Goal: Task Accomplishment & Management: Use online tool/utility

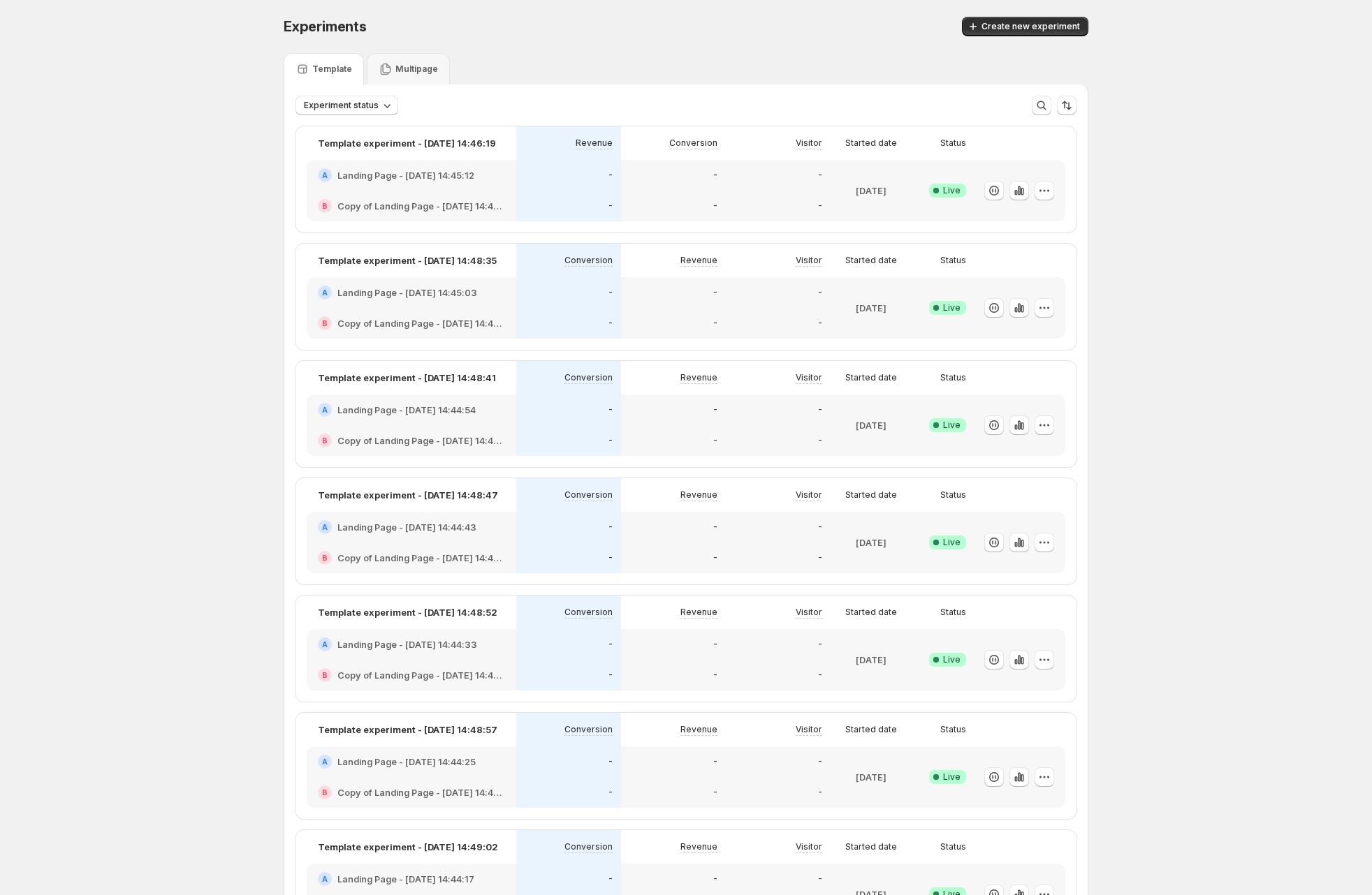
scroll to position [65, 0]
drag, startPoint x: 213, startPoint y: 178, endPoint x: 267, endPoint y: 177, distance: 54.0
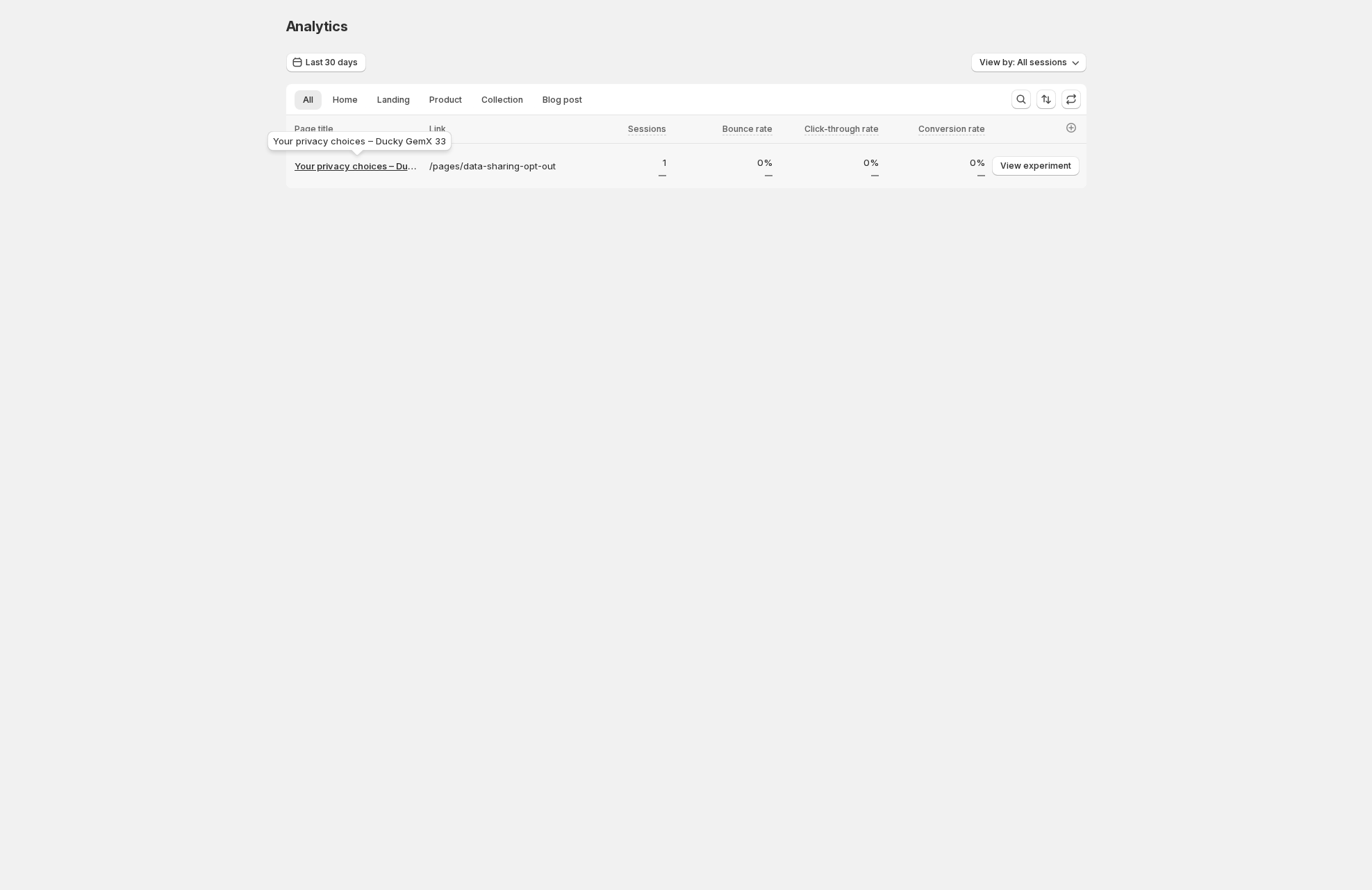
click at [353, 171] on p "Your privacy choices – Ducky GemX 33" at bounding box center [358, 166] width 127 height 14
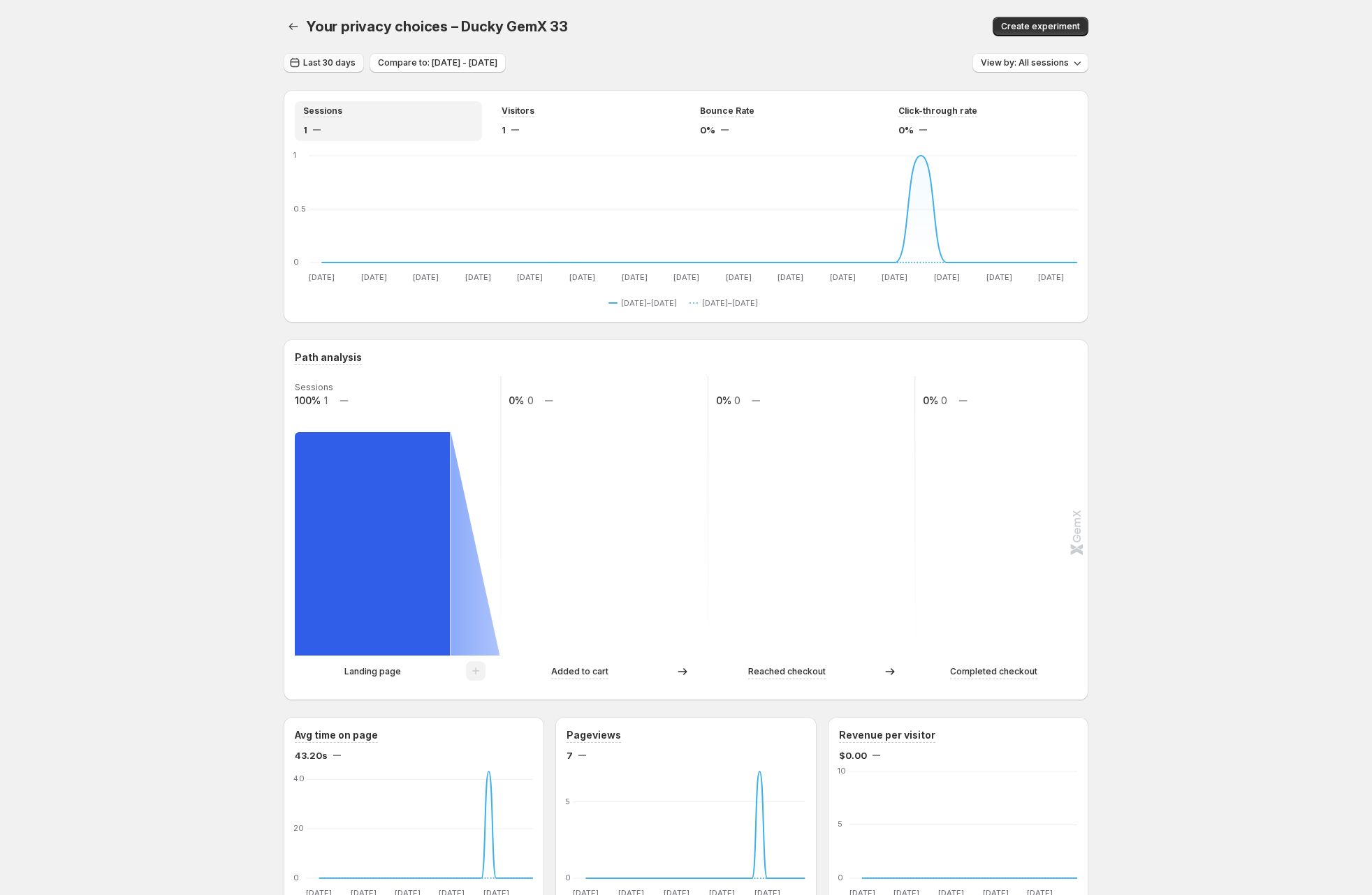
click at [321, 61] on span "Last 30 days" at bounding box center [329, 63] width 52 height 12
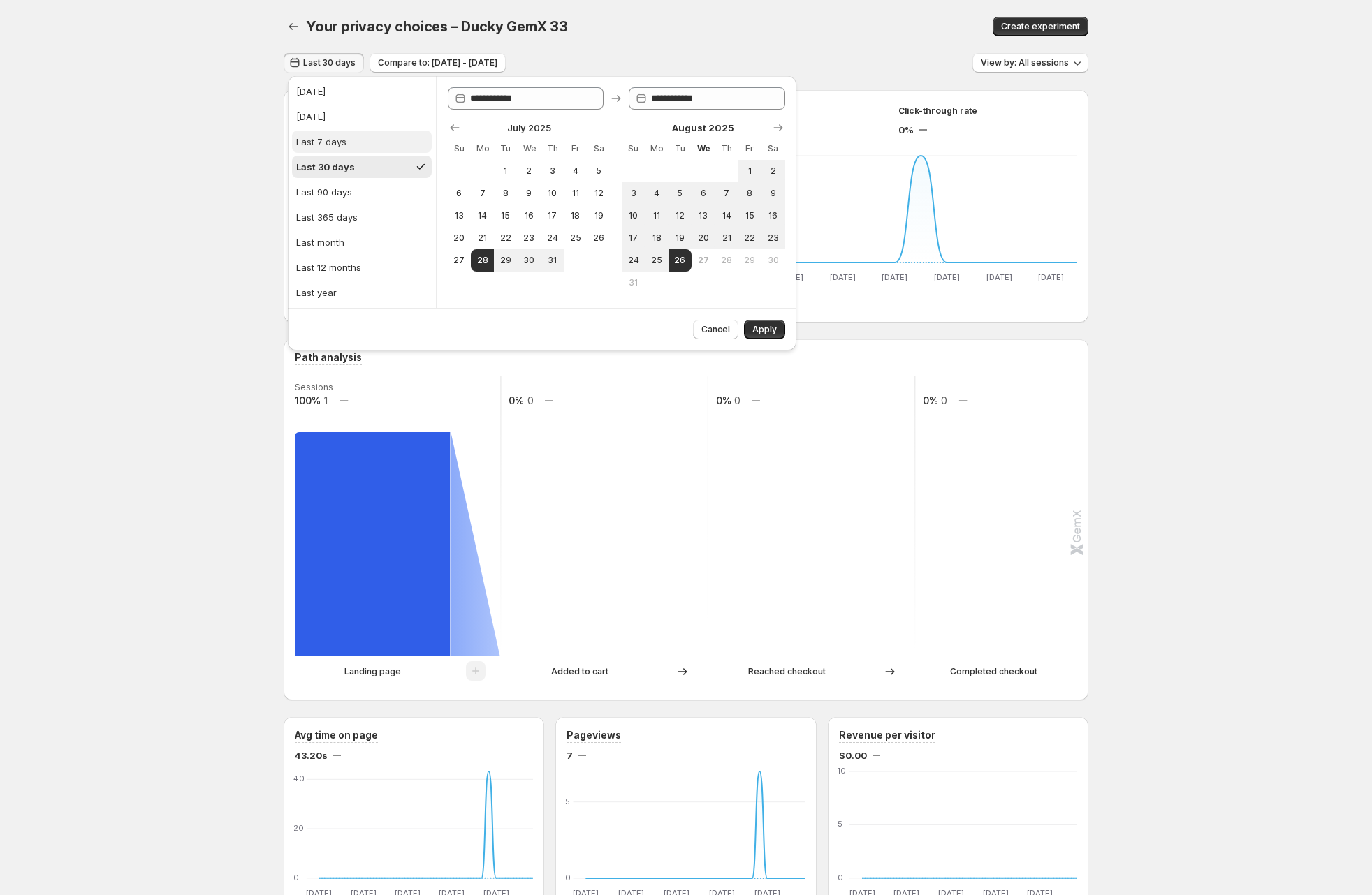
click at [349, 147] on button "Last 7 days" at bounding box center [362, 141] width 140 height 22
click at [349, 165] on div "Last 30 days" at bounding box center [324, 167] width 56 height 14
click at [351, 151] on button "Last 7 days" at bounding box center [362, 141] width 140 height 22
type input "**********"
click at [175, 236] on div "Your privacy choices – Ducky GemX 33. This page is ready Your privacy choices –…" at bounding box center [686, 883] width 1372 height 1766
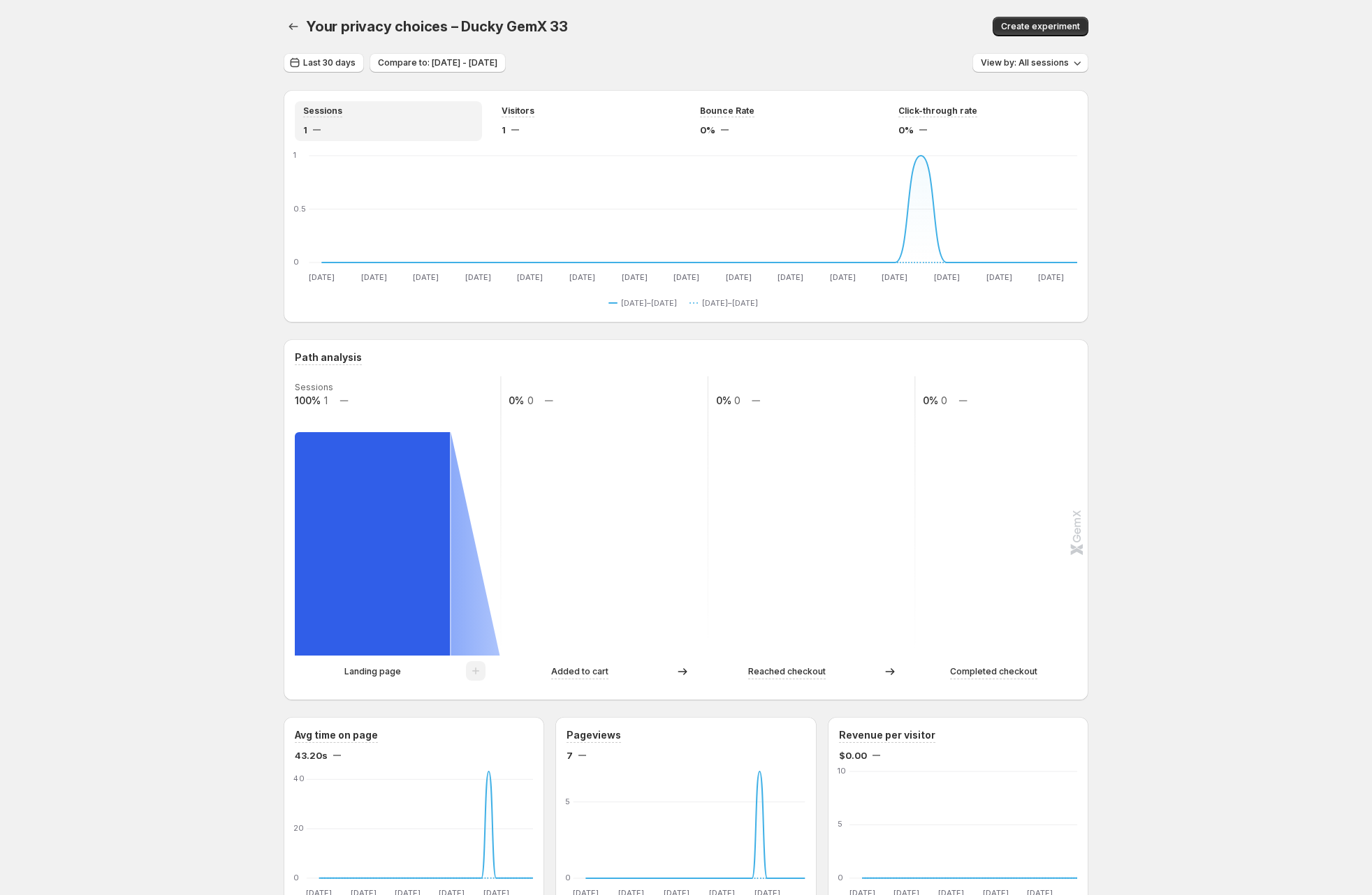
click at [154, 215] on div "Your privacy choices – Ducky GemX 33. This page is ready Your privacy choices –…" at bounding box center [686, 883] width 1372 height 1766
click at [793, 41] on div "Your privacy choices – Ducky GemX 33. This page is ready Your privacy choices –…" at bounding box center [686, 26] width 805 height 53
click at [298, 33] on icon "button" at bounding box center [293, 26] width 14 height 14
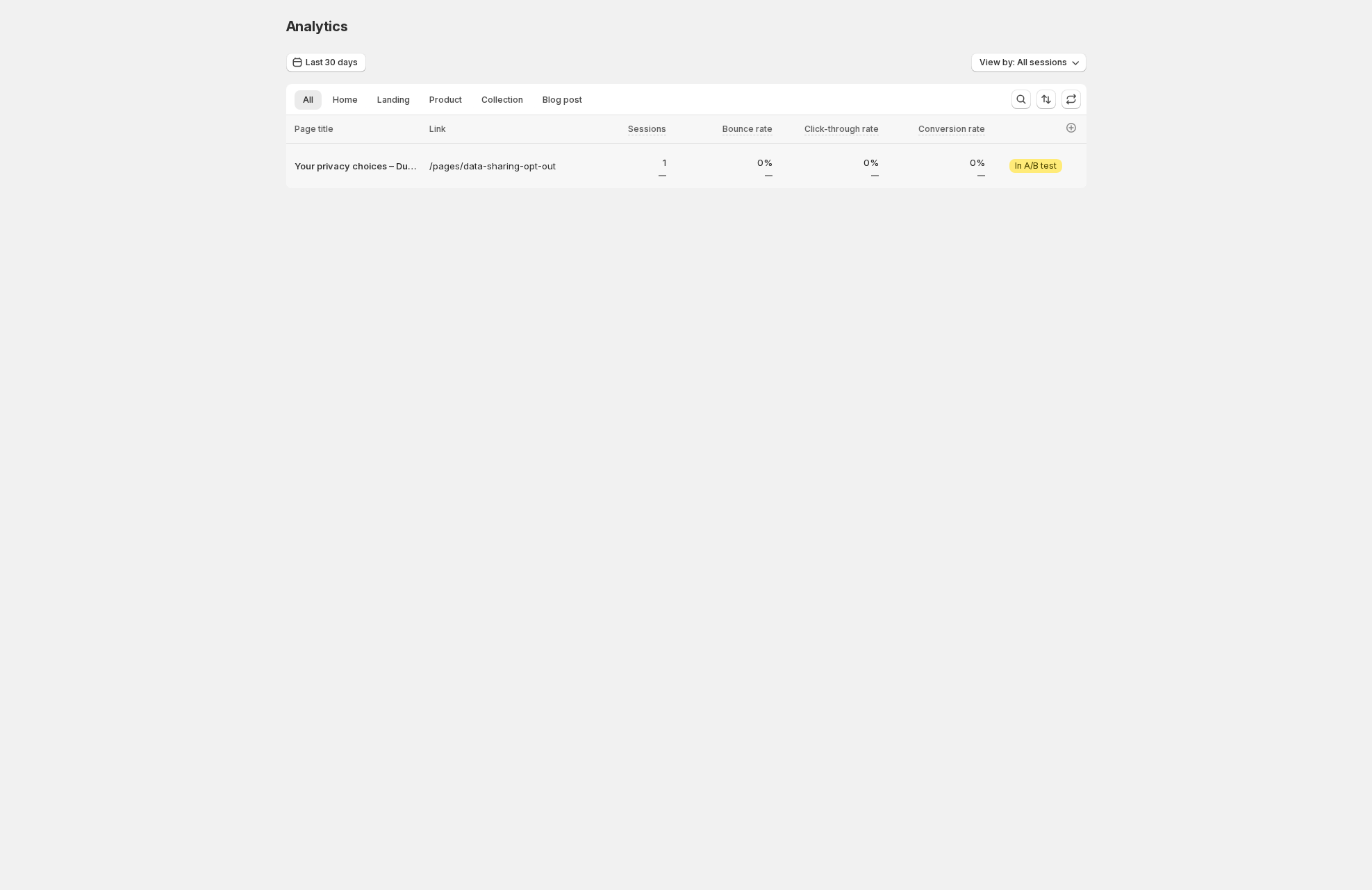
click at [426, 166] on div at bounding box center [427, 147] width 4 height 65
click at [1033, 166] on span "View experiment" at bounding box center [1035, 166] width 71 height 11
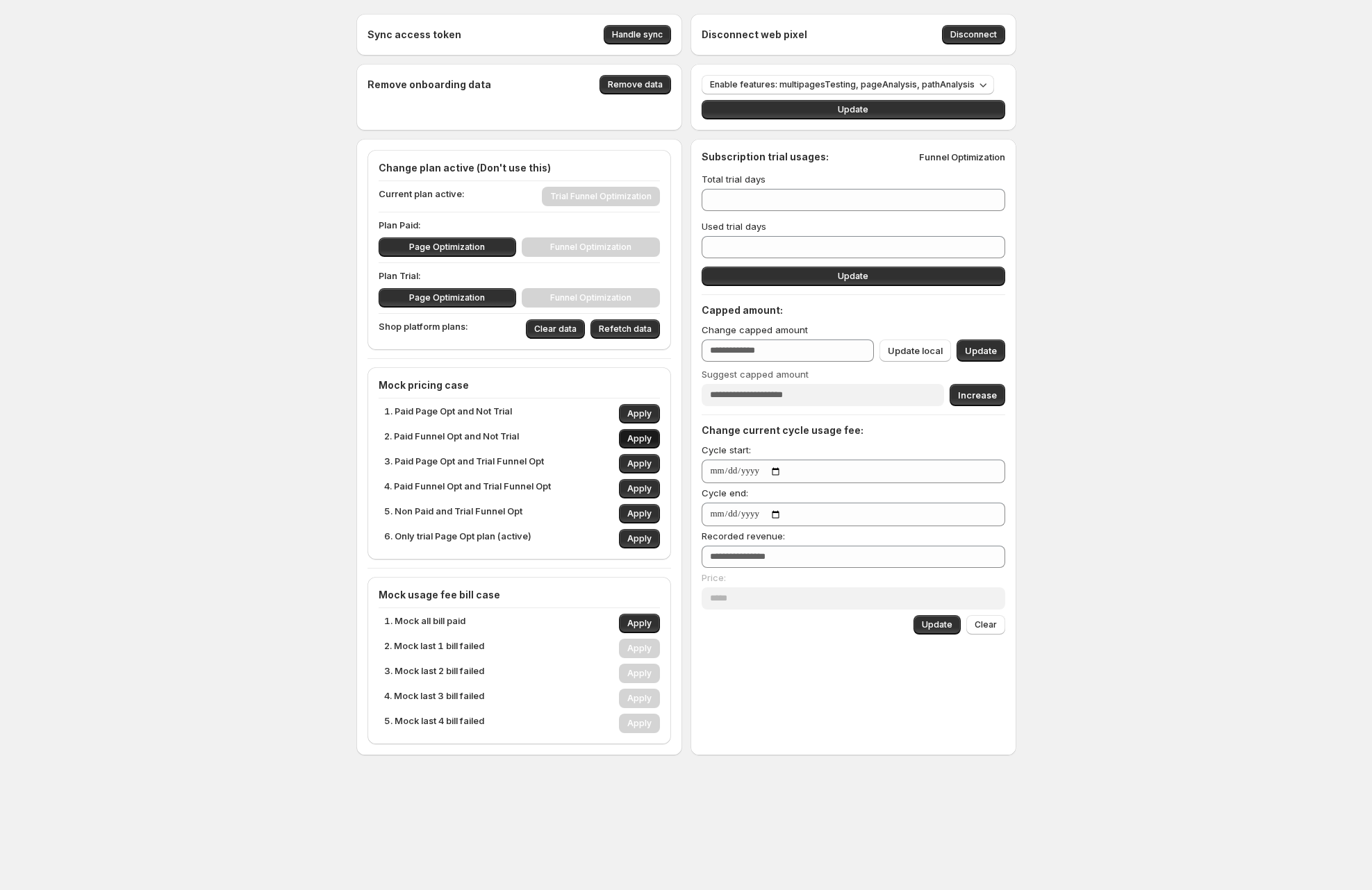
click at [643, 435] on span "Apply" at bounding box center [640, 439] width 24 height 11
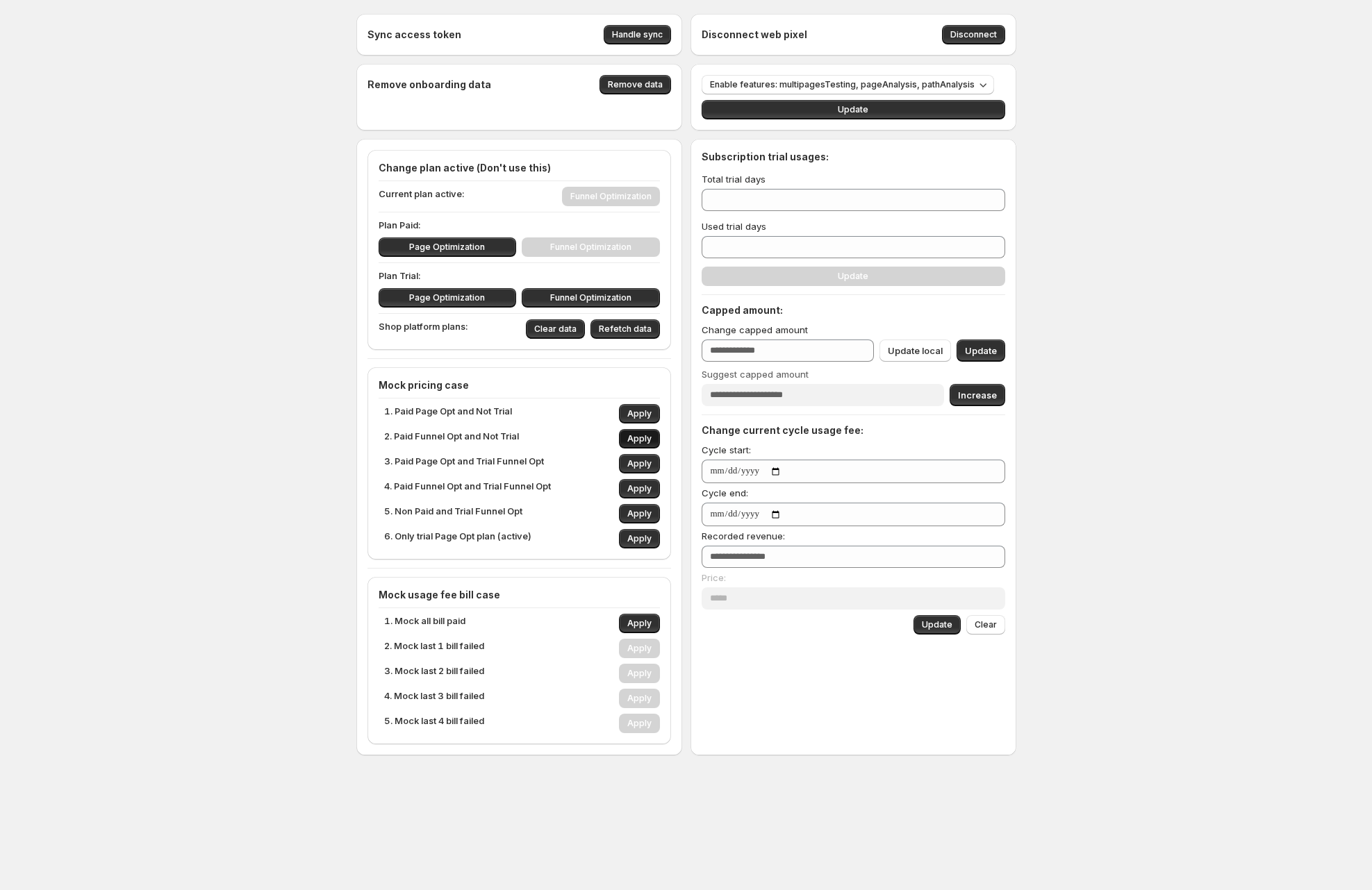
click at [643, 435] on span "Apply" at bounding box center [640, 439] width 24 height 11
click at [644, 624] on span "Apply" at bounding box center [640, 624] width 24 height 11
click at [647, 720] on span "Apply" at bounding box center [640, 724] width 24 height 11
type input "****"
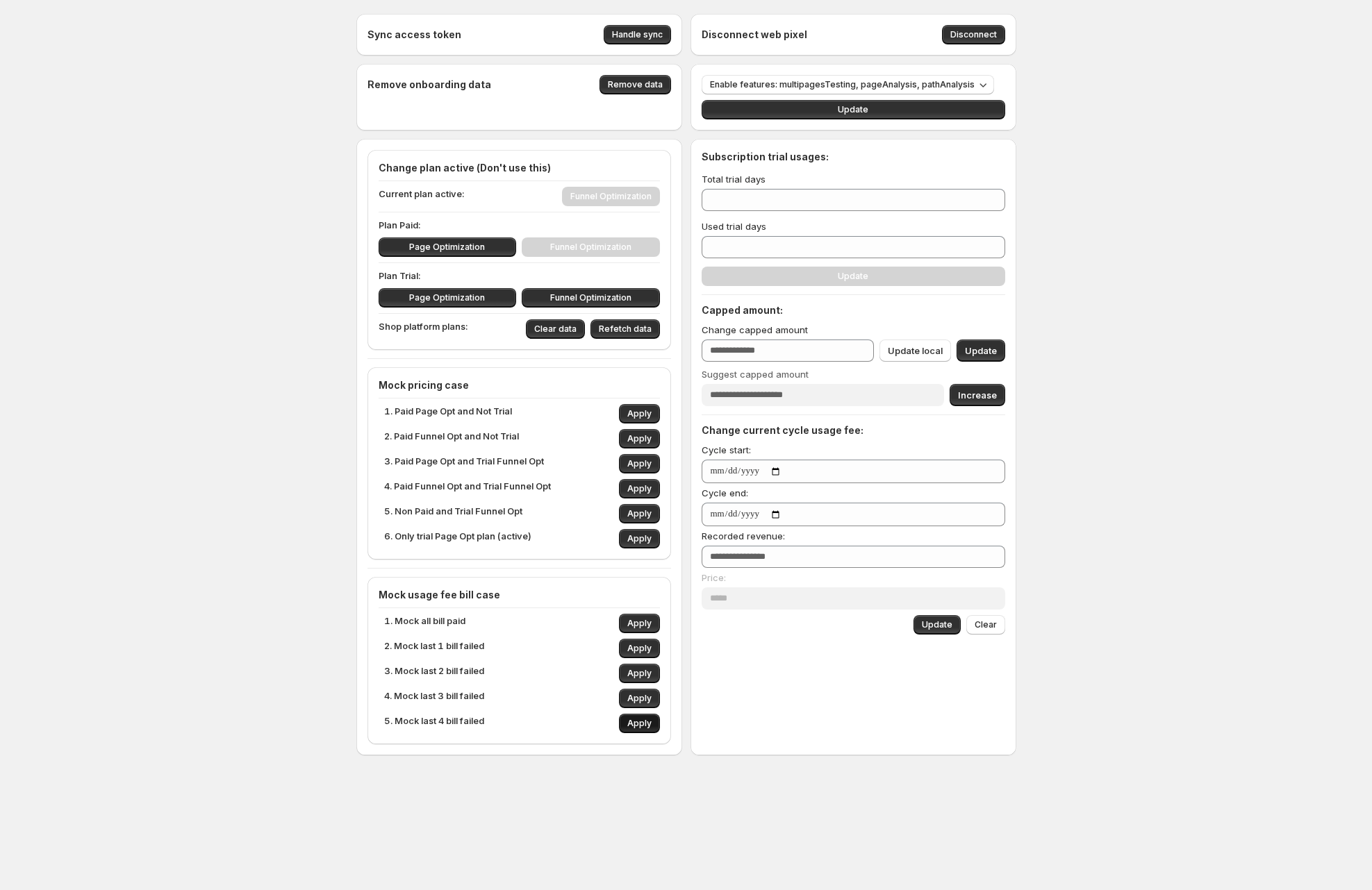
click at [647, 720] on span "Apply" at bounding box center [640, 724] width 24 height 11
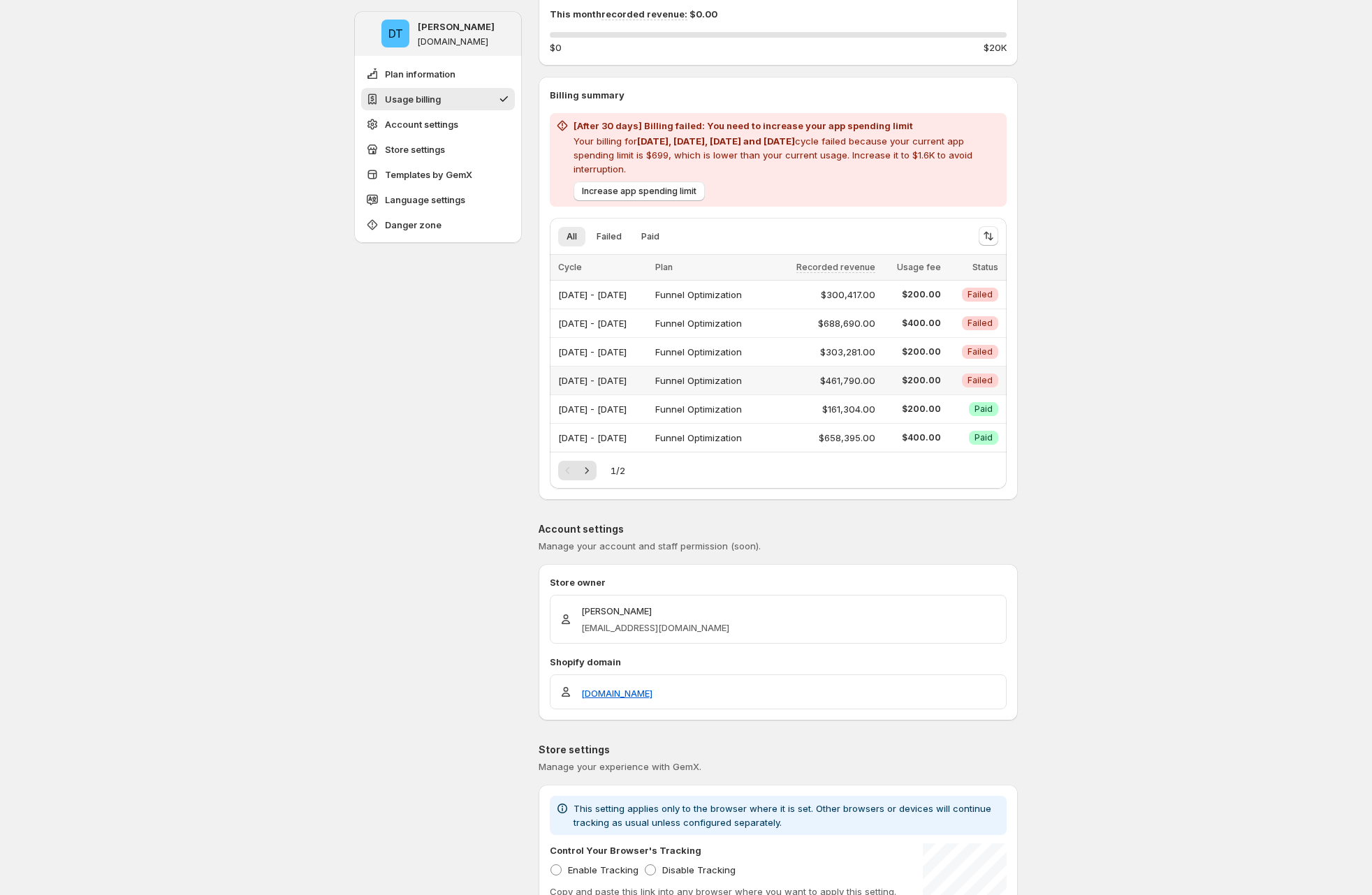
scroll to position [174, 0]
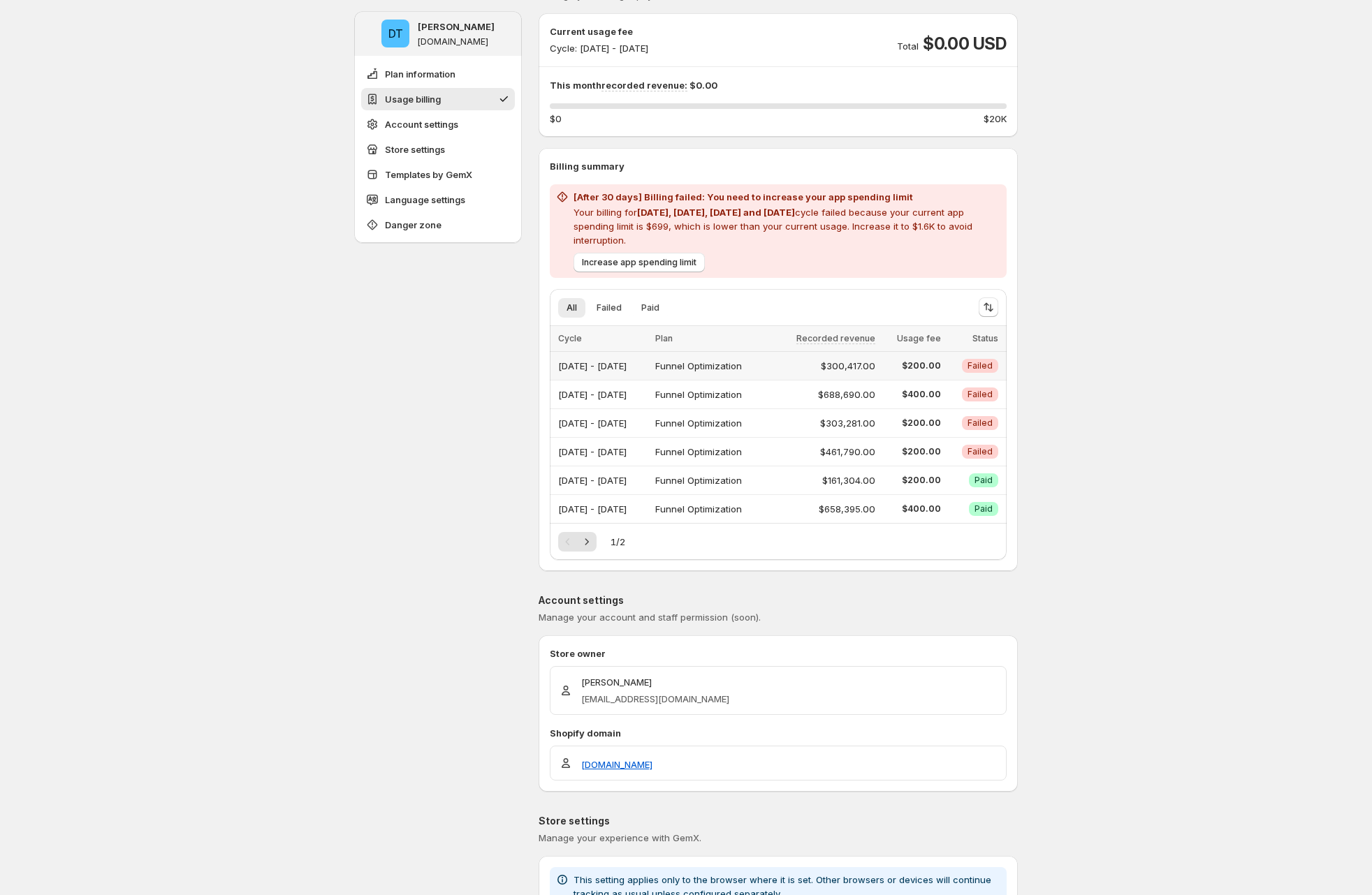
click at [765, 361] on div "Funnel Optimization" at bounding box center [710, 365] width 111 height 19
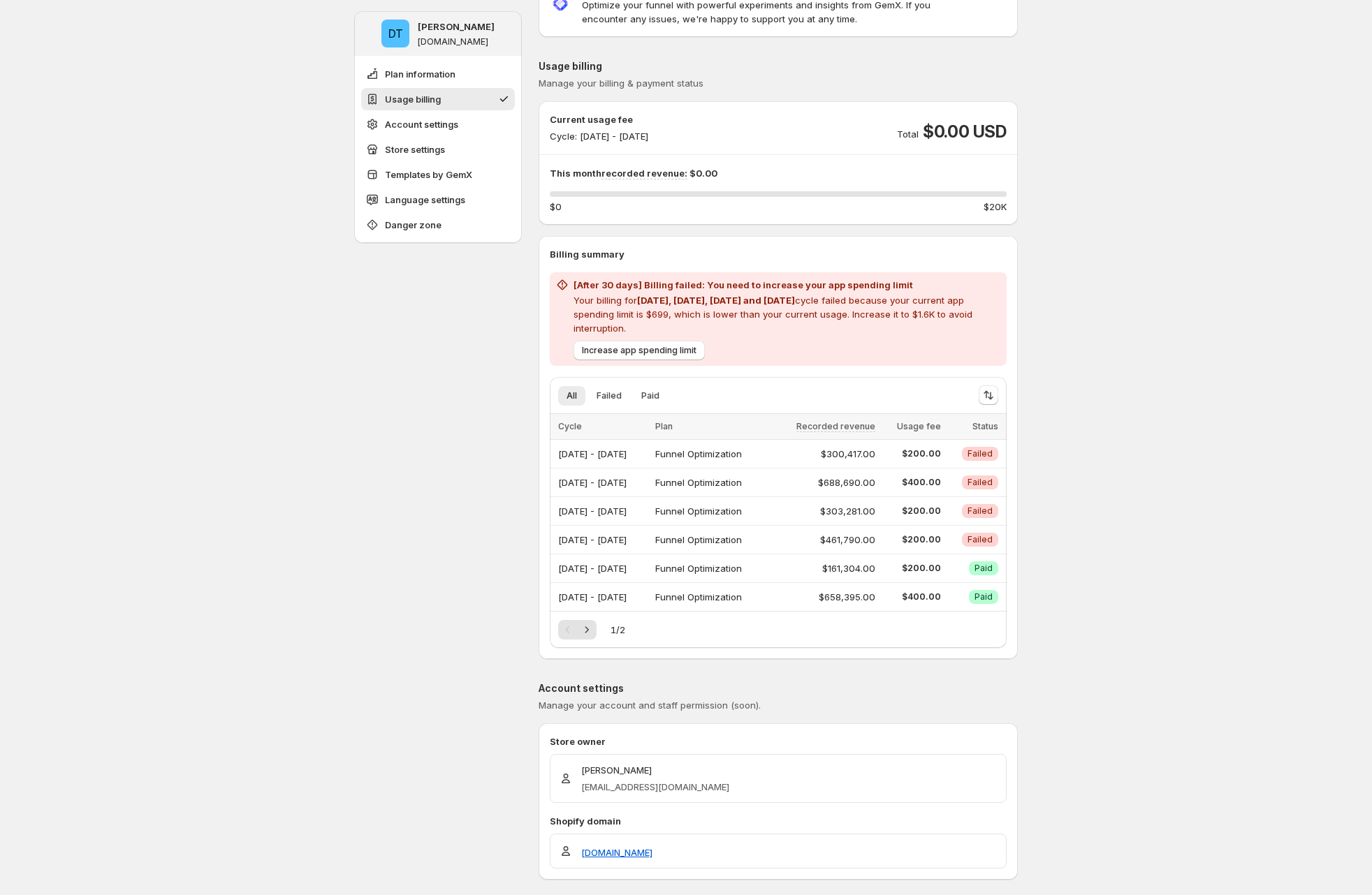
scroll to position [41, 0]
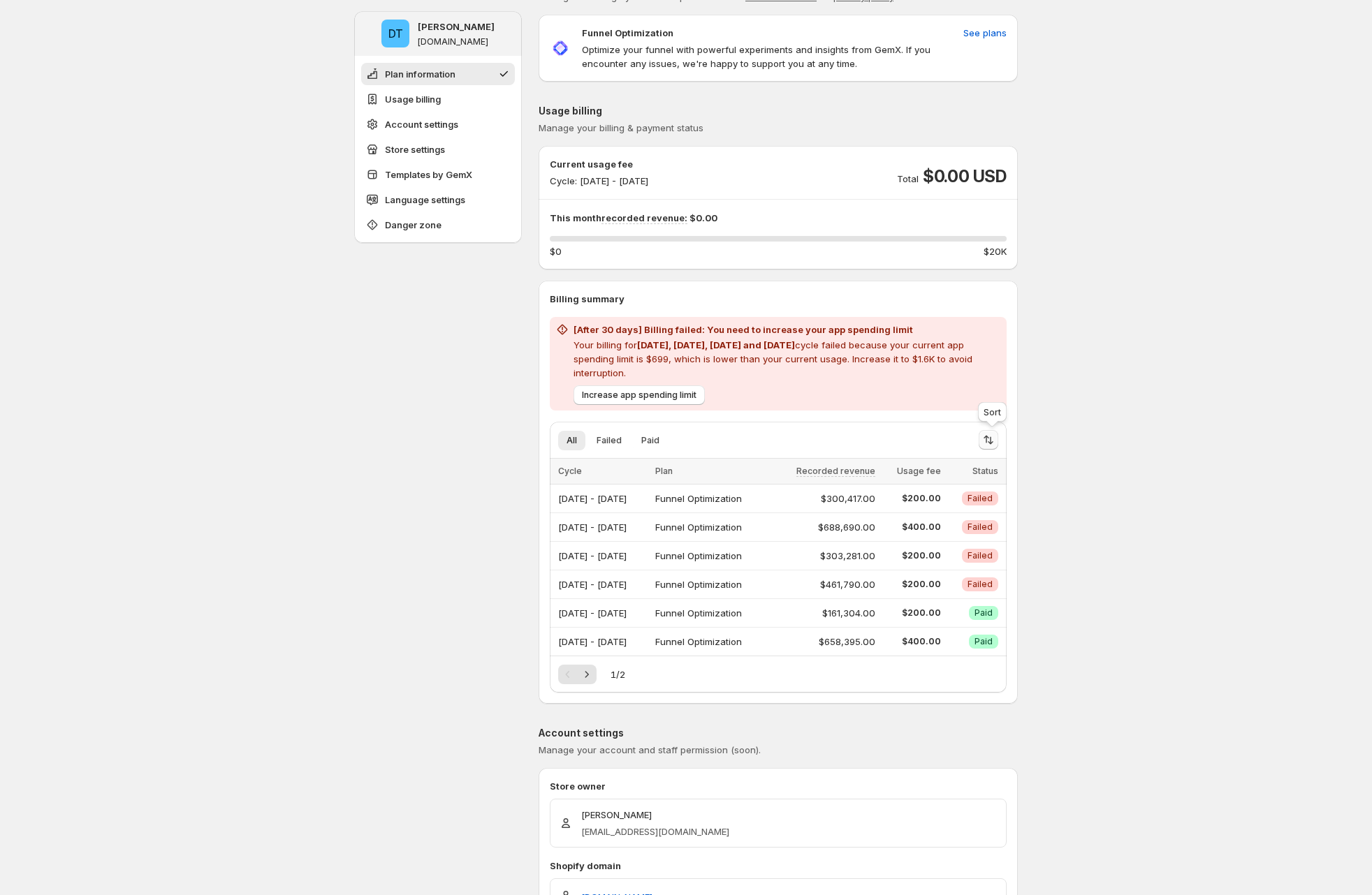
click at [998, 439] on button "Sort the results" at bounding box center [988, 439] width 19 height 19
click at [959, 499] on span "Recorded revenue" at bounding box center [945, 498] width 81 height 12
click at [951, 508] on div "Usage fee" at bounding box center [936, 515] width 100 height 16
click at [944, 514] on span "Usage fee" at bounding box center [927, 514] width 45 height 12
click at [922, 531] on span "Status" at bounding box center [917, 530] width 27 height 12
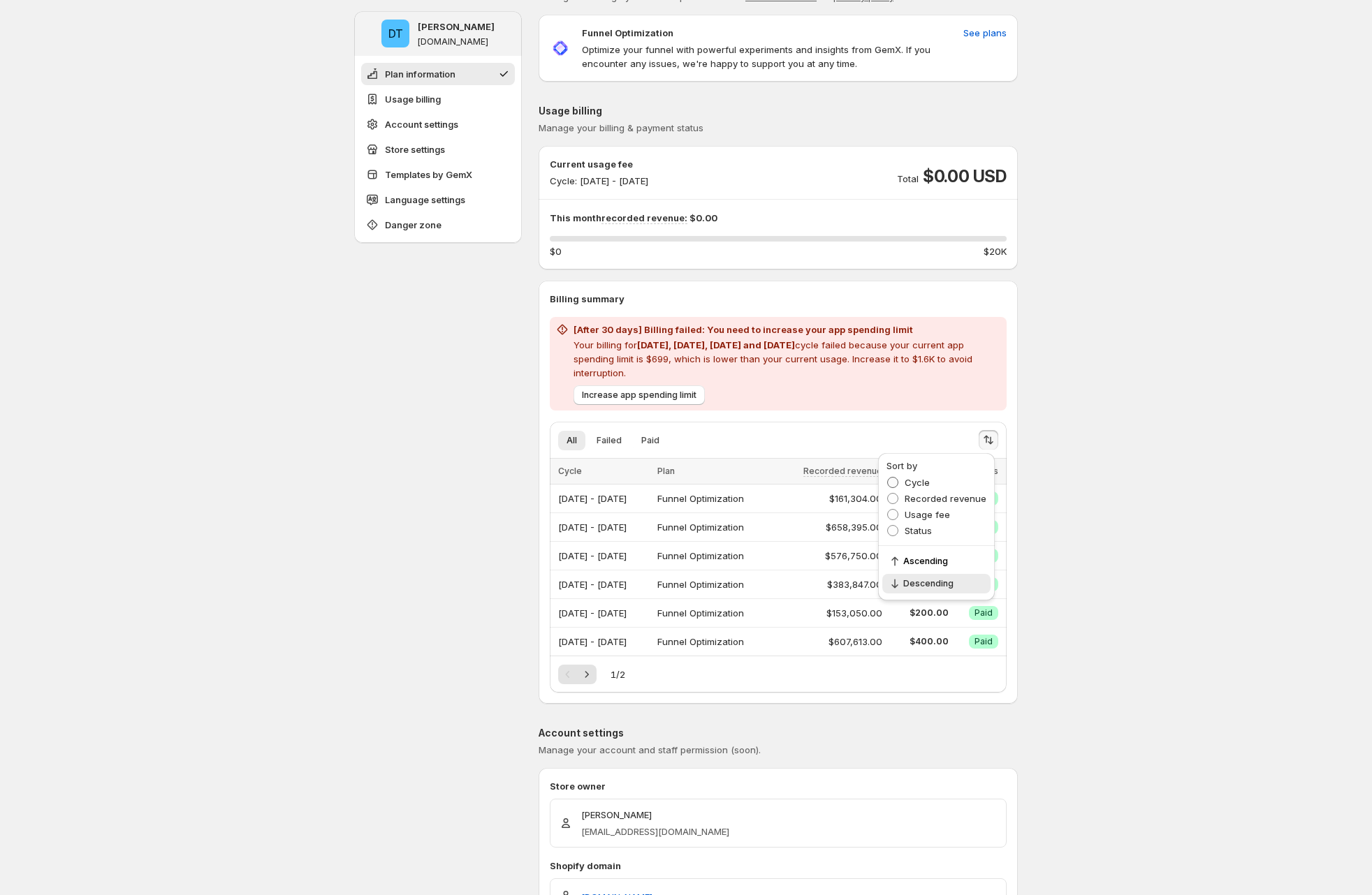
click at [919, 480] on span "Cycle" at bounding box center [917, 482] width 25 height 12
click at [934, 505] on span "Recorded revenue" at bounding box center [945, 498] width 81 height 14
click at [930, 514] on span "Usage fee" at bounding box center [927, 514] width 45 height 12
click at [921, 530] on span "Status" at bounding box center [917, 530] width 27 height 12
click at [630, 438] on button "Failed" at bounding box center [609, 440] width 42 height 19
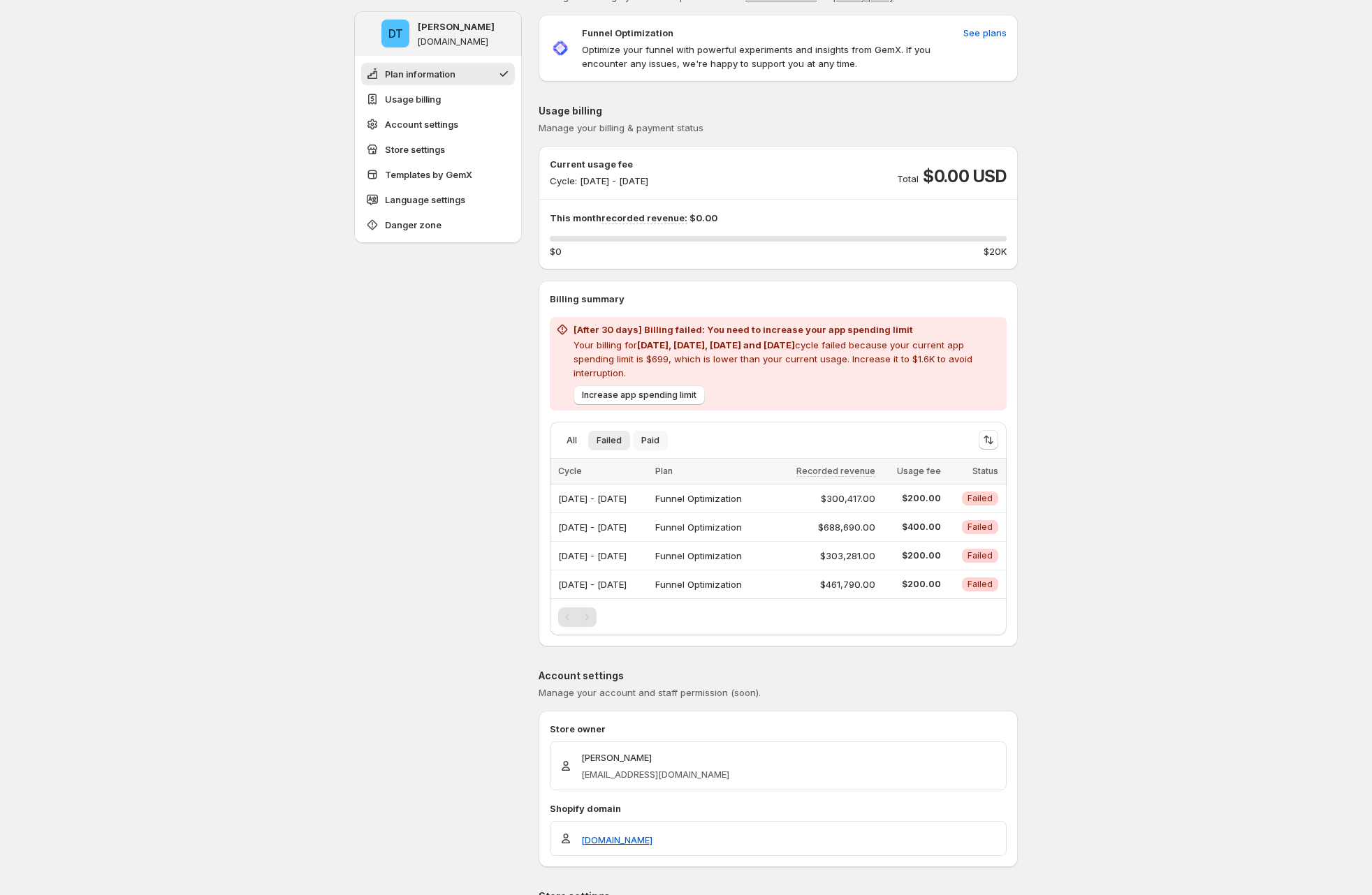
click at [653, 438] on span "Paid" at bounding box center [650, 441] width 18 height 12
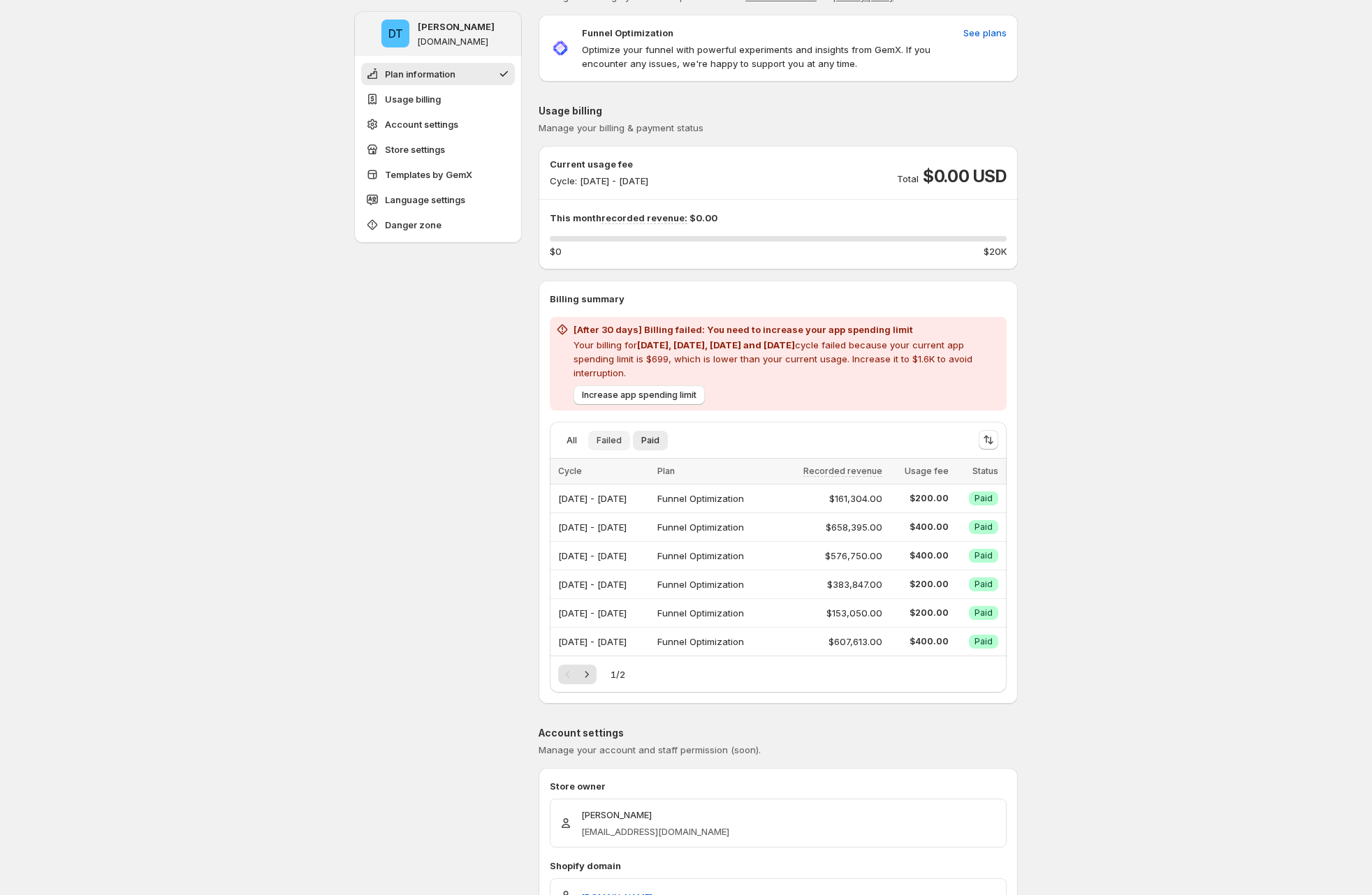
click at [621, 438] on span "Failed" at bounding box center [609, 441] width 25 height 12
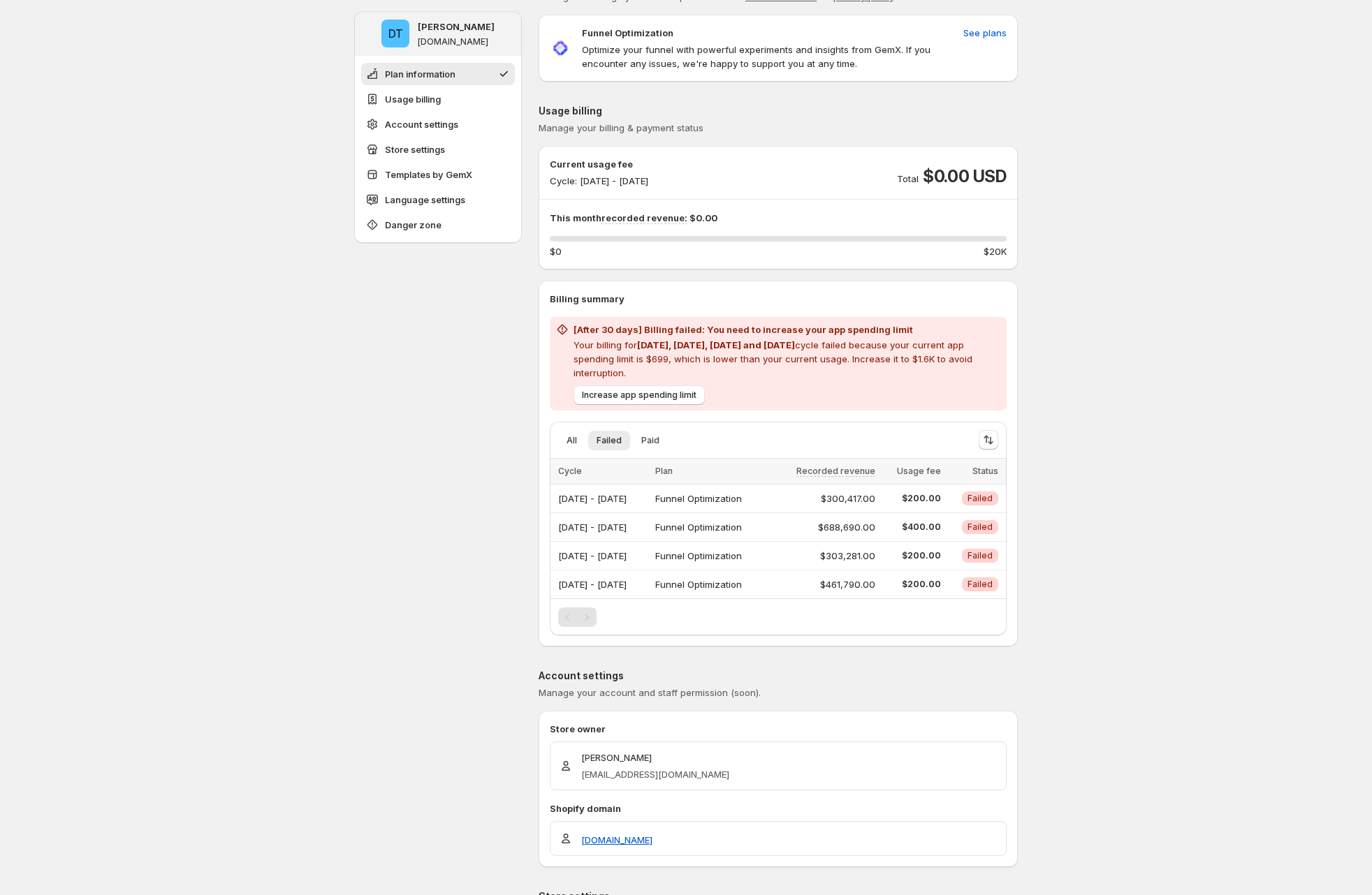
click at [589, 440] on ul "All Failed Paid More views" at bounding box center [758, 439] width 406 height 19
click at [577, 438] on span "All" at bounding box center [572, 441] width 11 height 12
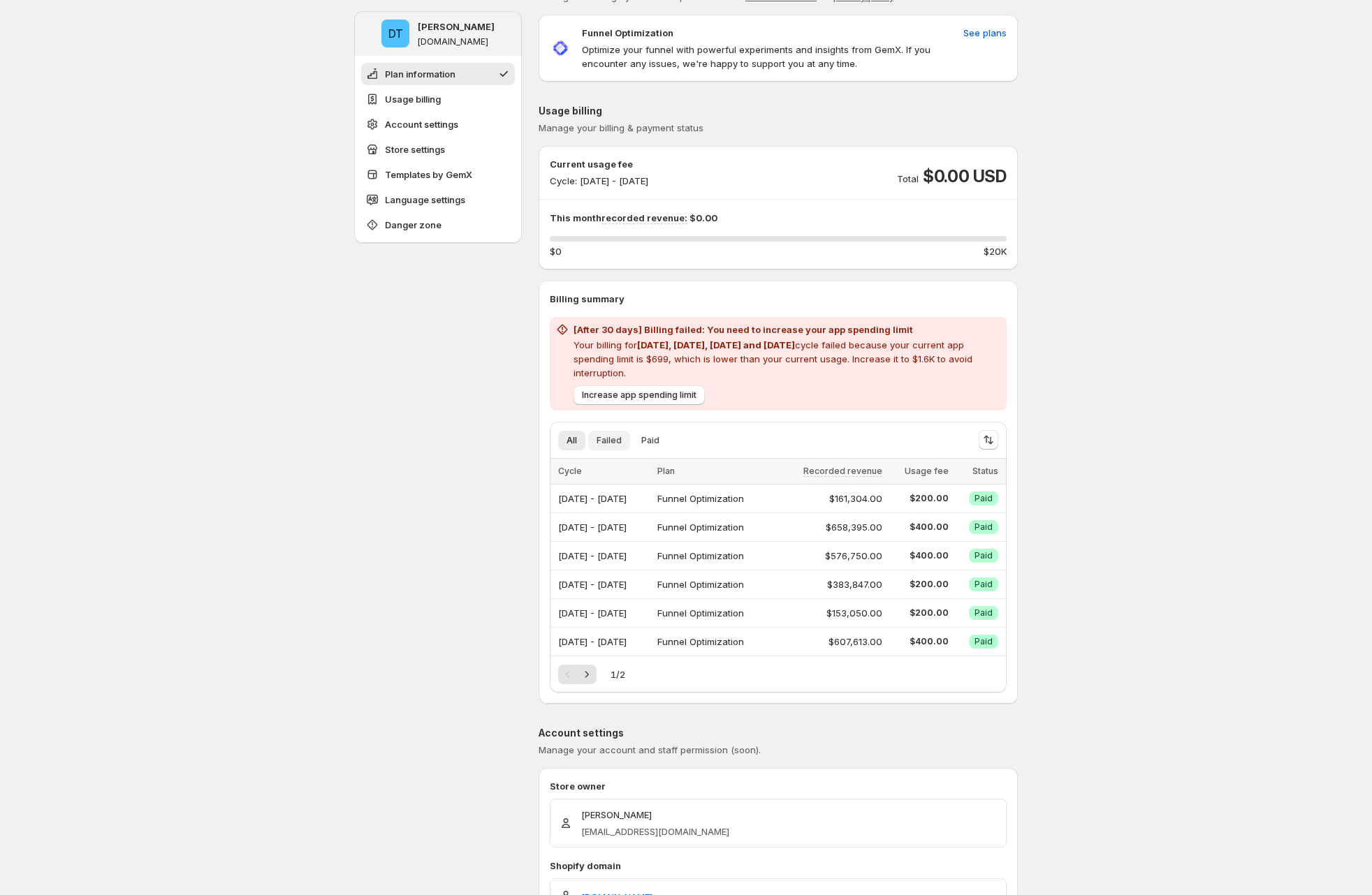
click at [604, 439] on span "Failed" at bounding box center [609, 441] width 25 height 12
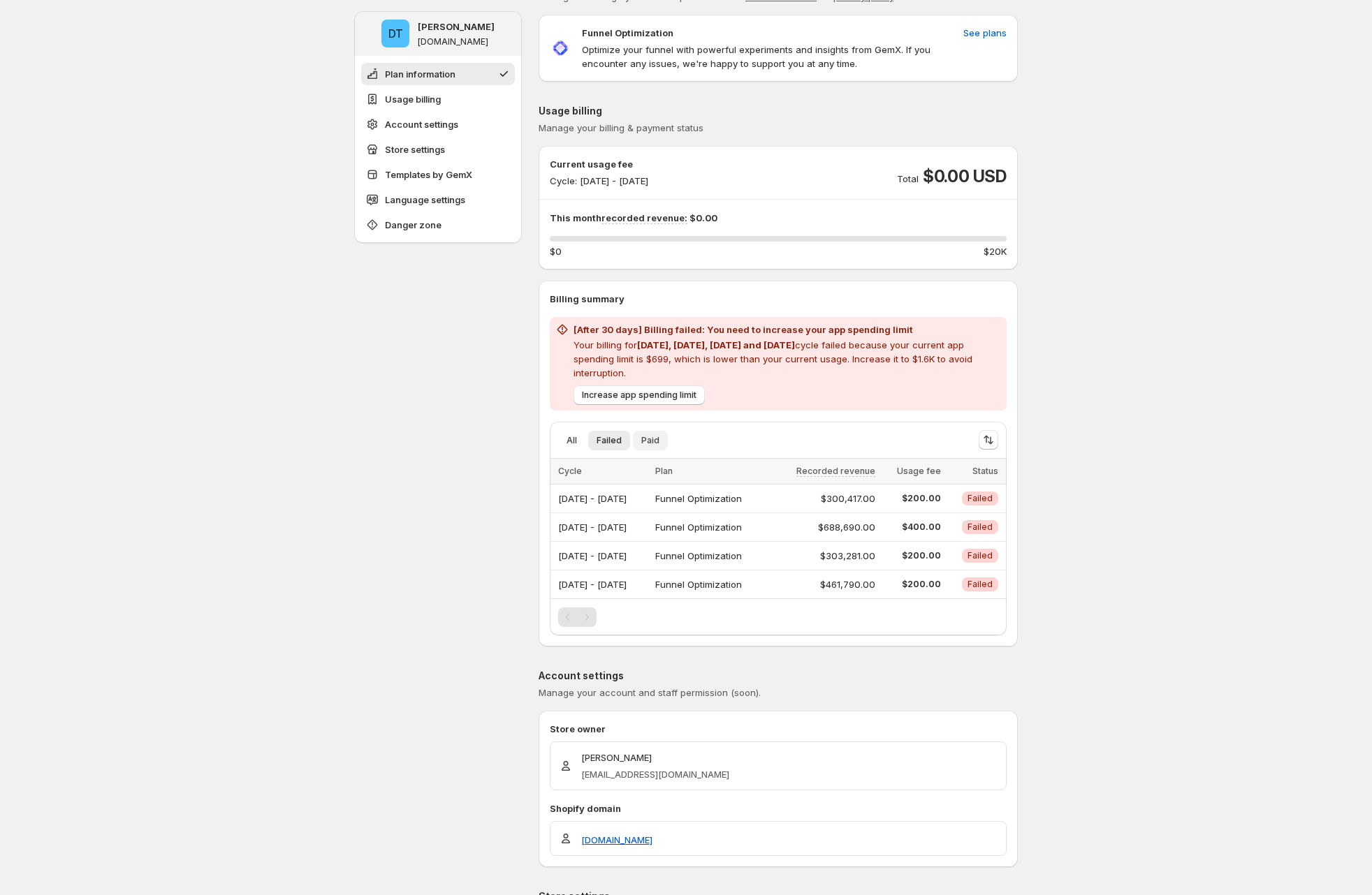
click at [656, 441] on span "Paid" at bounding box center [650, 441] width 18 height 12
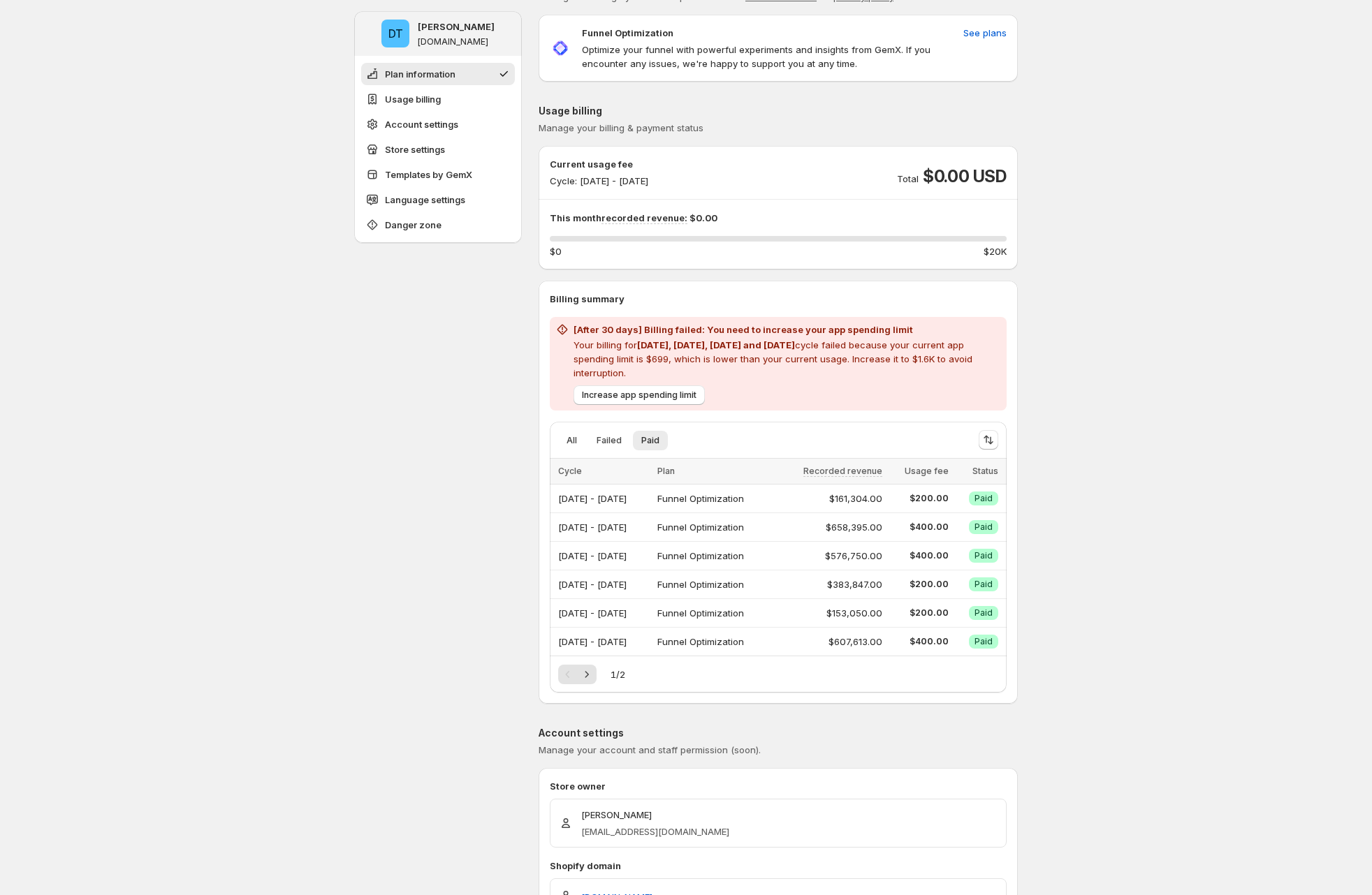
click at [584, 666] on button "Next" at bounding box center [586, 674] width 19 height 19
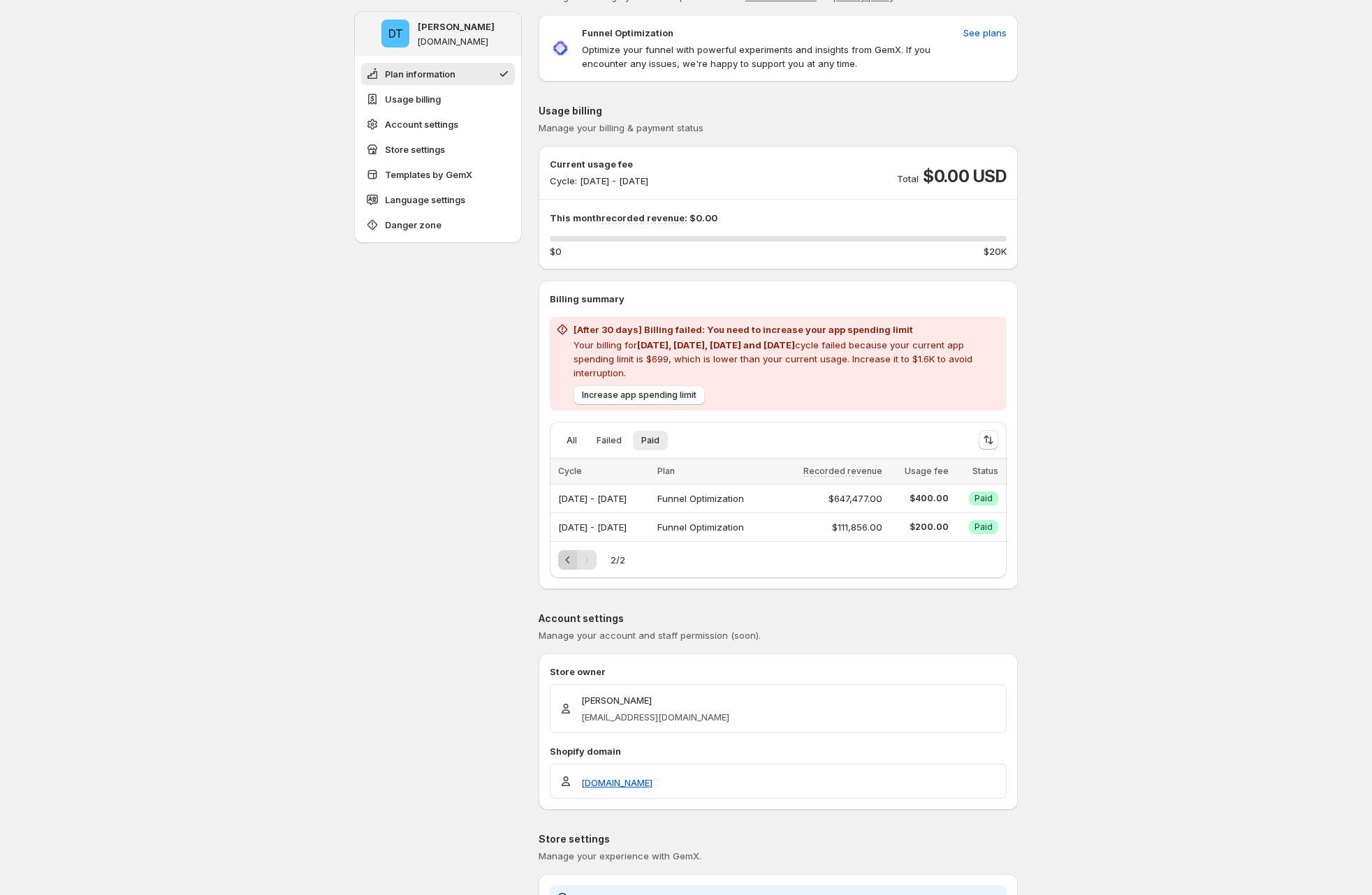
click at [571, 557] on icon "Previous" at bounding box center [568, 560] width 14 height 14
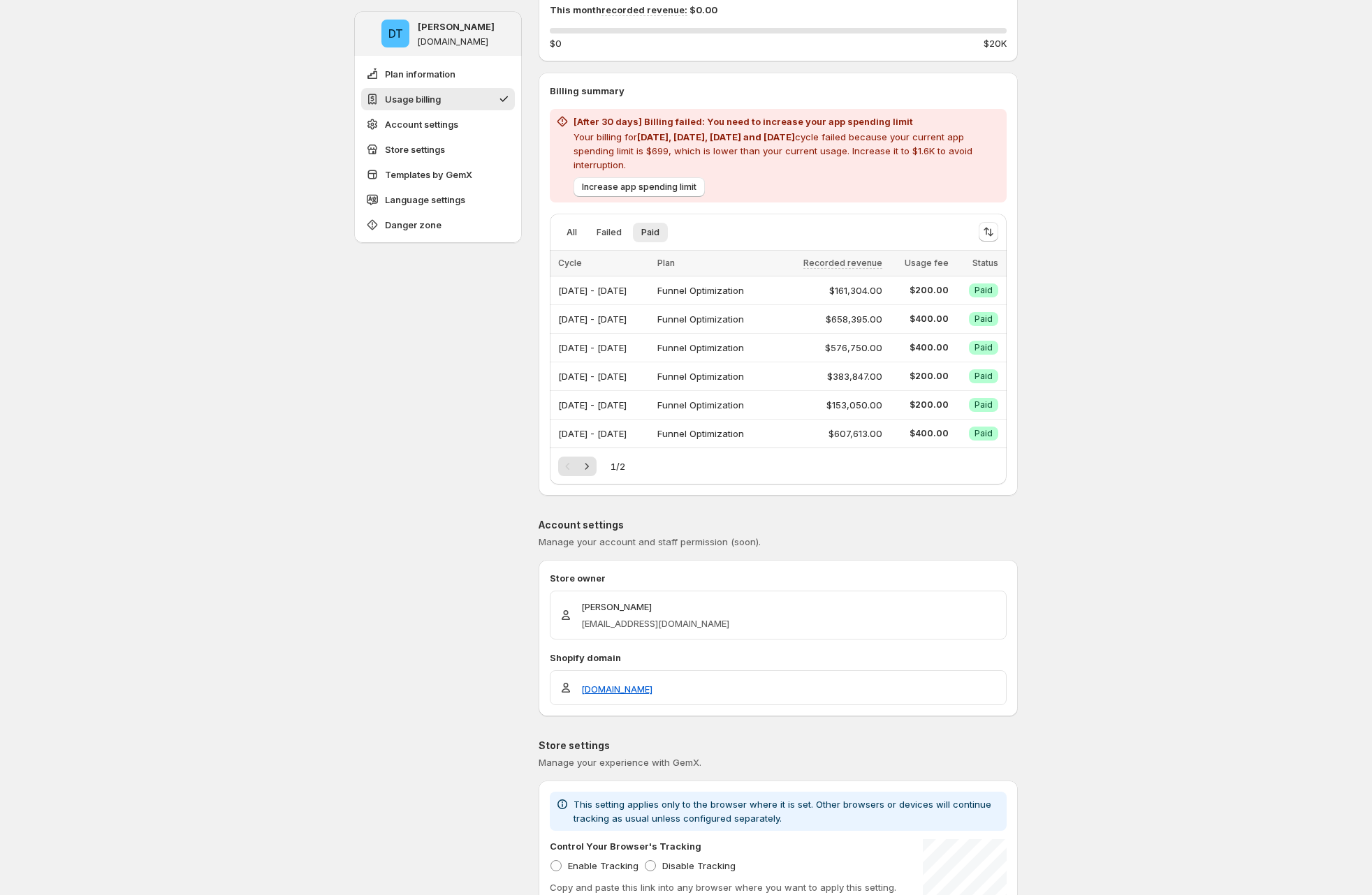
scroll to position [0, 0]
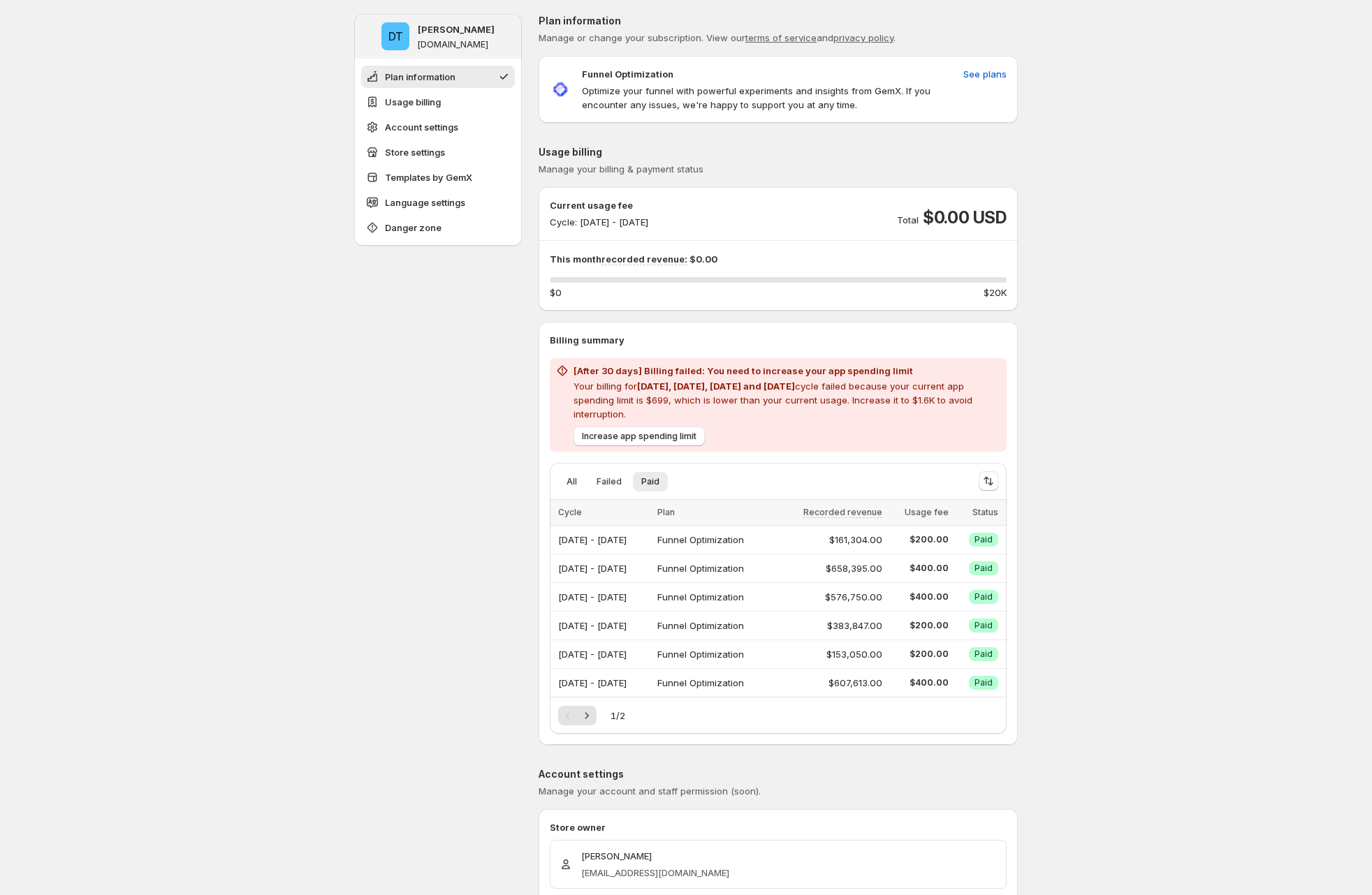
click at [622, 481] on span "Failed" at bounding box center [609, 481] width 25 height 12
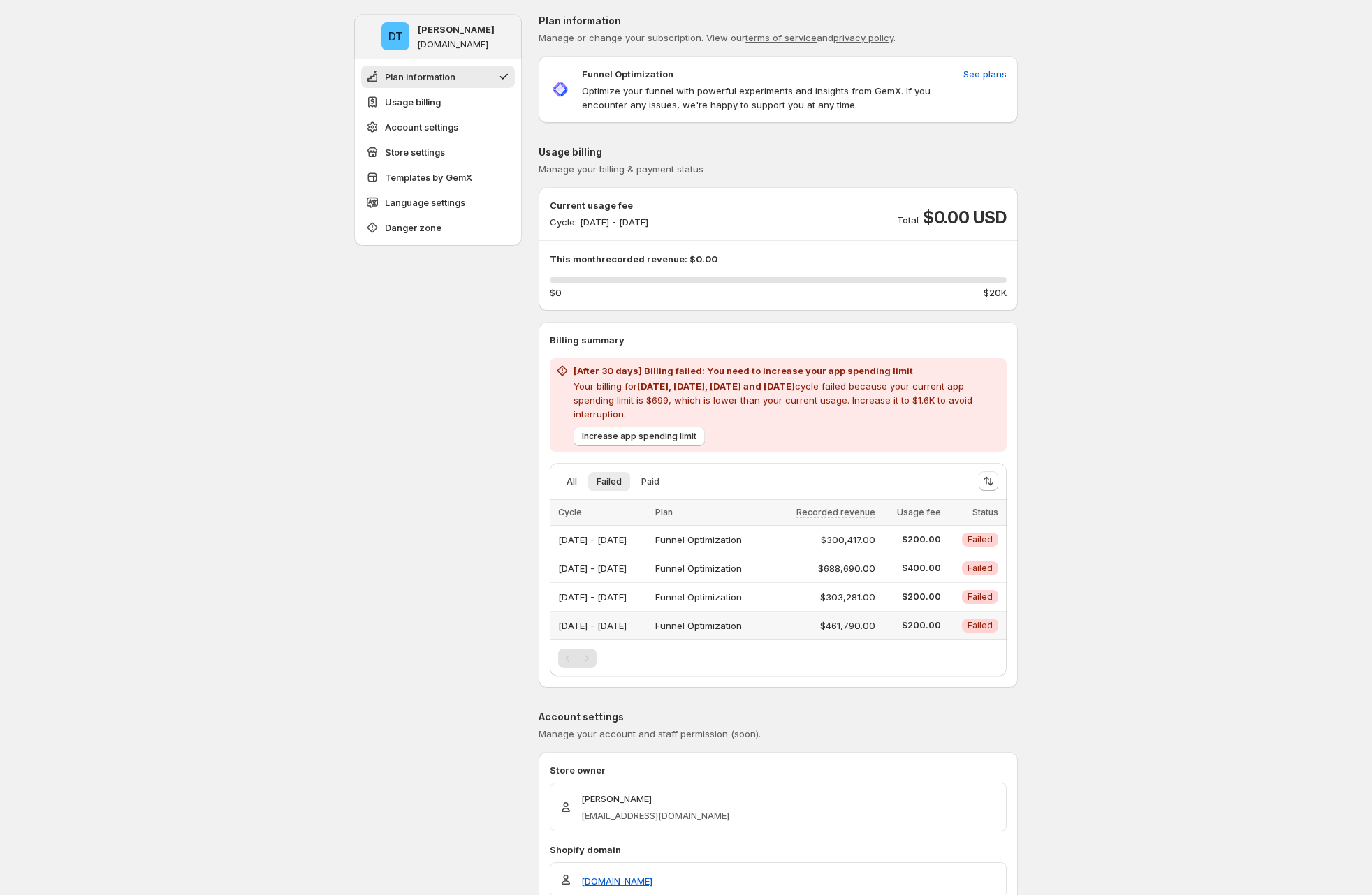
click at [646, 624] on div "May 01, 2025 - May 31, 2025" at bounding box center [603, 625] width 89 height 19
click at [643, 600] on div at bounding box center [643, 600] width 0 height 0
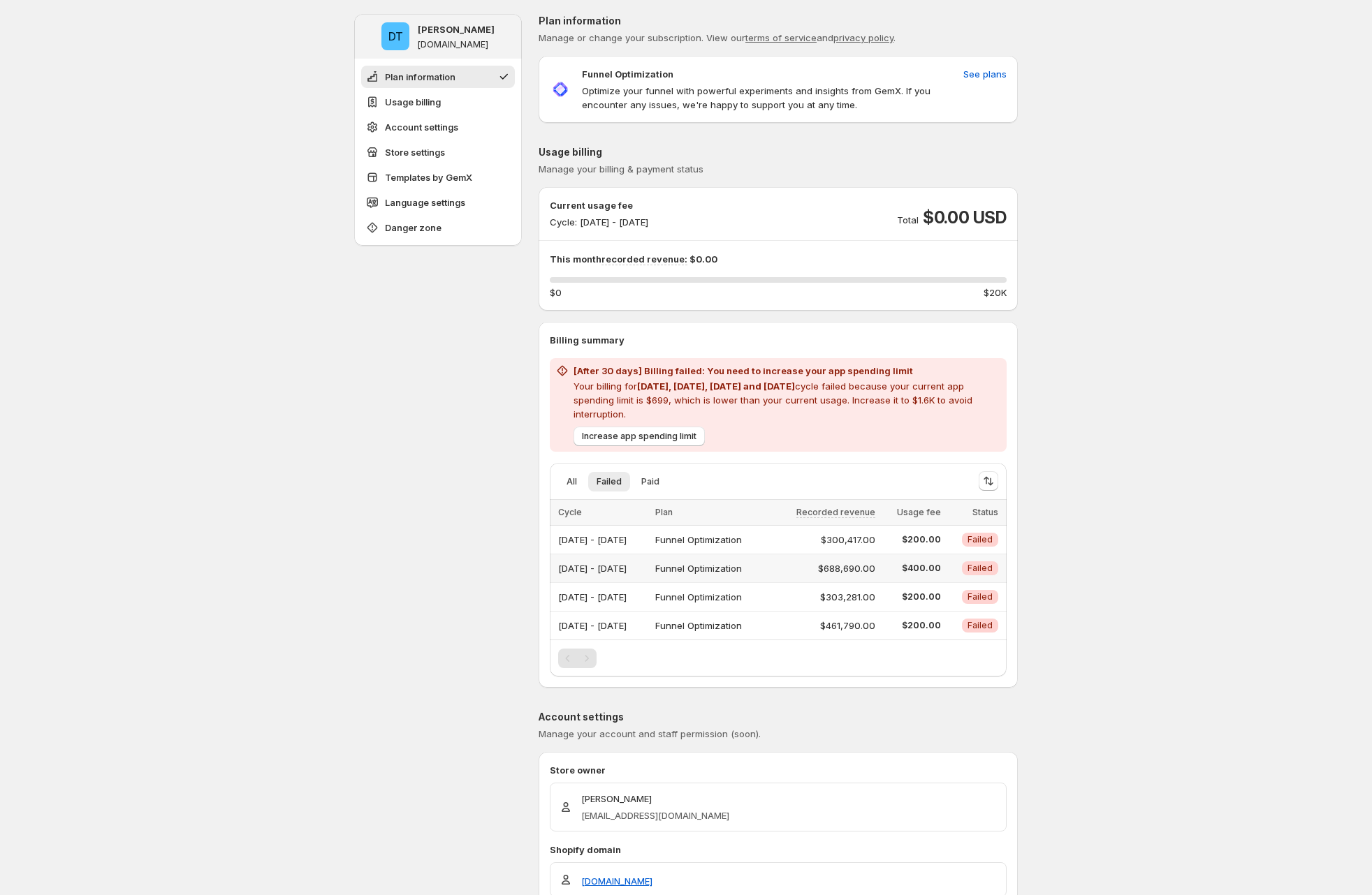
click at [646, 570] on div "Jul 01, 2025 - Jul 31, 2025" at bounding box center [603, 568] width 89 height 19
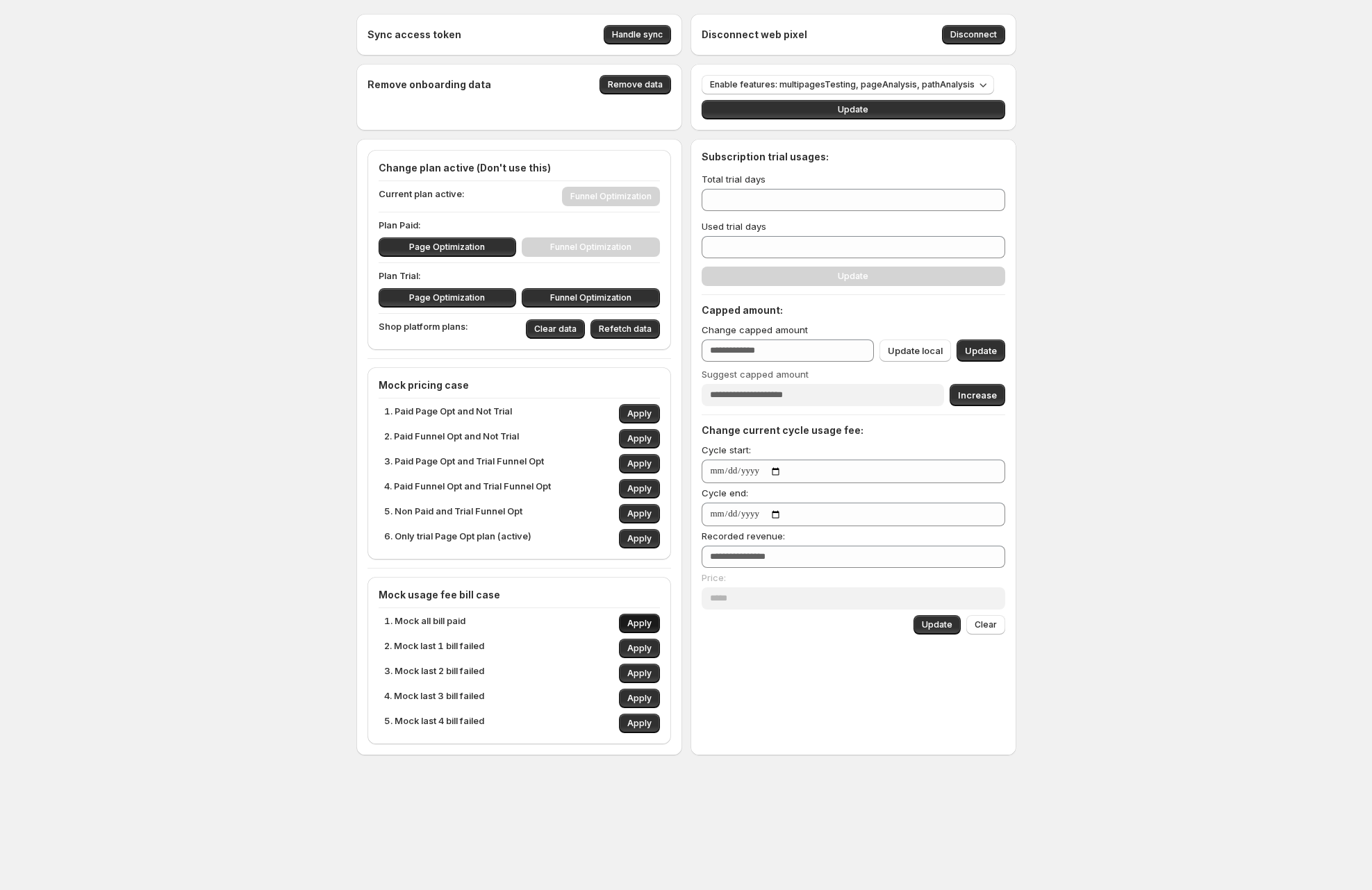
click at [641, 618] on span "Apply" at bounding box center [640, 624] width 24 height 11
click at [644, 647] on span "Apply" at bounding box center [640, 648] width 24 height 11
type input "***"
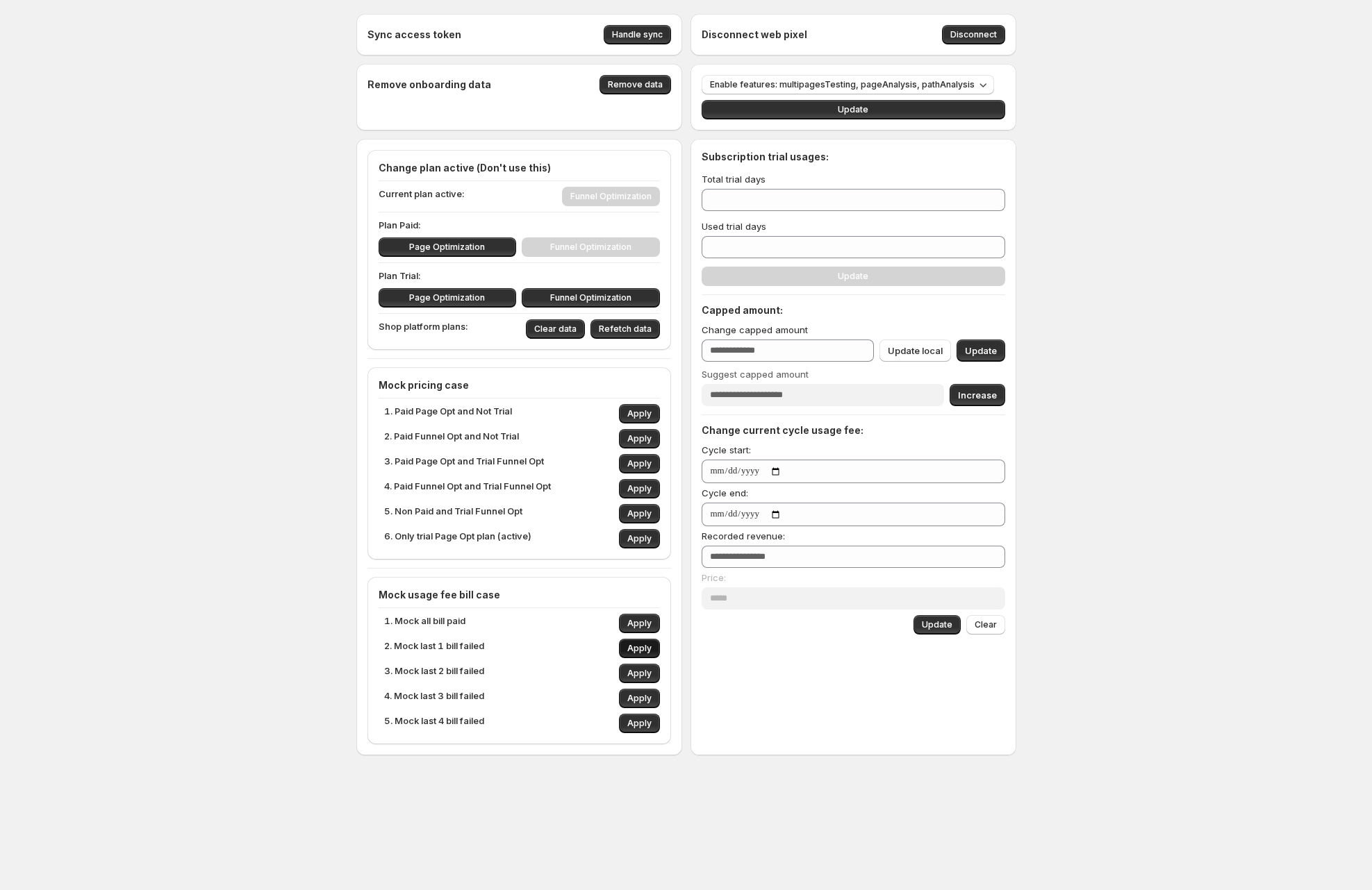
click at [644, 647] on span "Apply" at bounding box center [640, 648] width 24 height 11
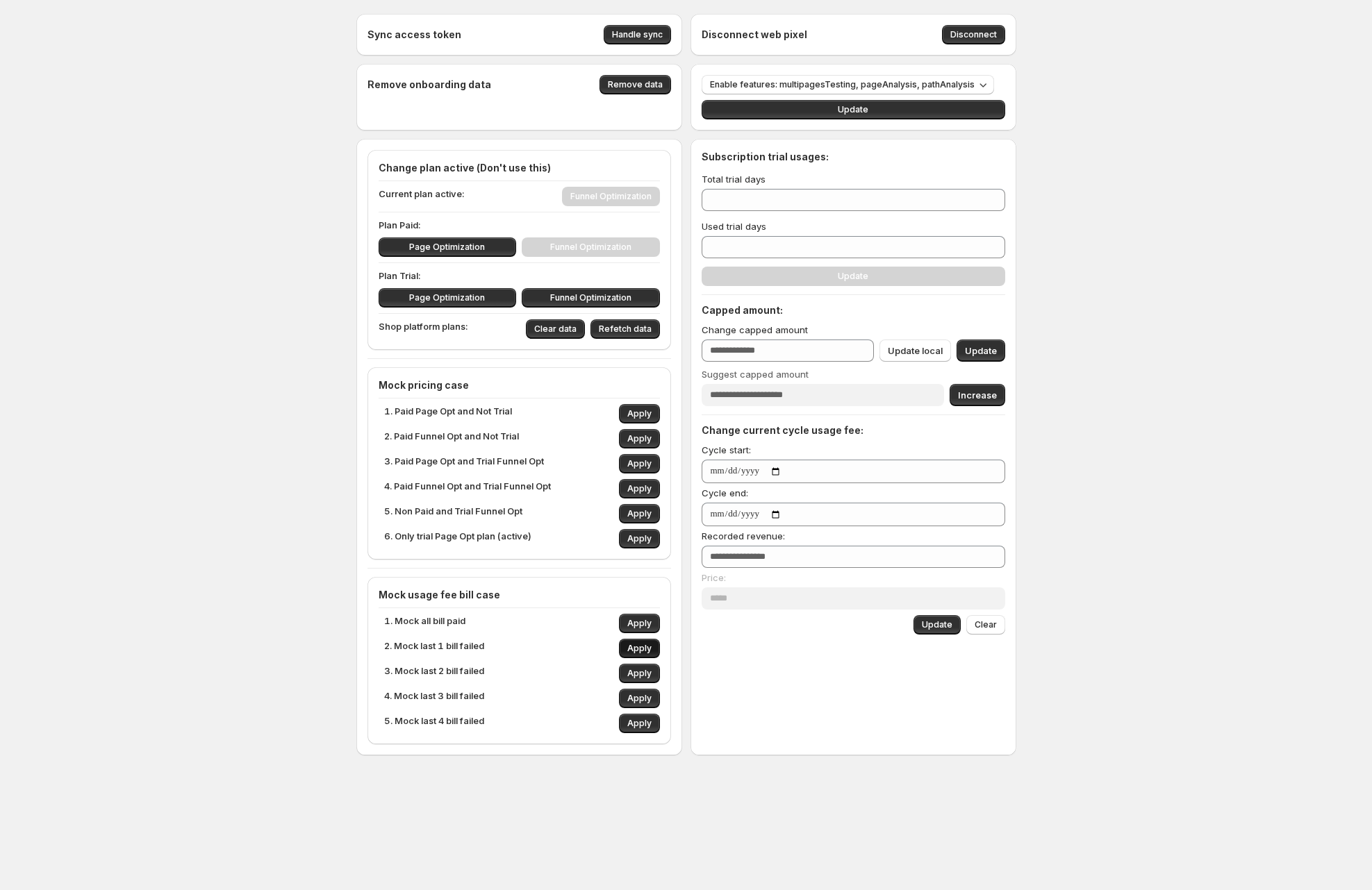
click at [644, 647] on span "Apply" at bounding box center [640, 648] width 24 height 11
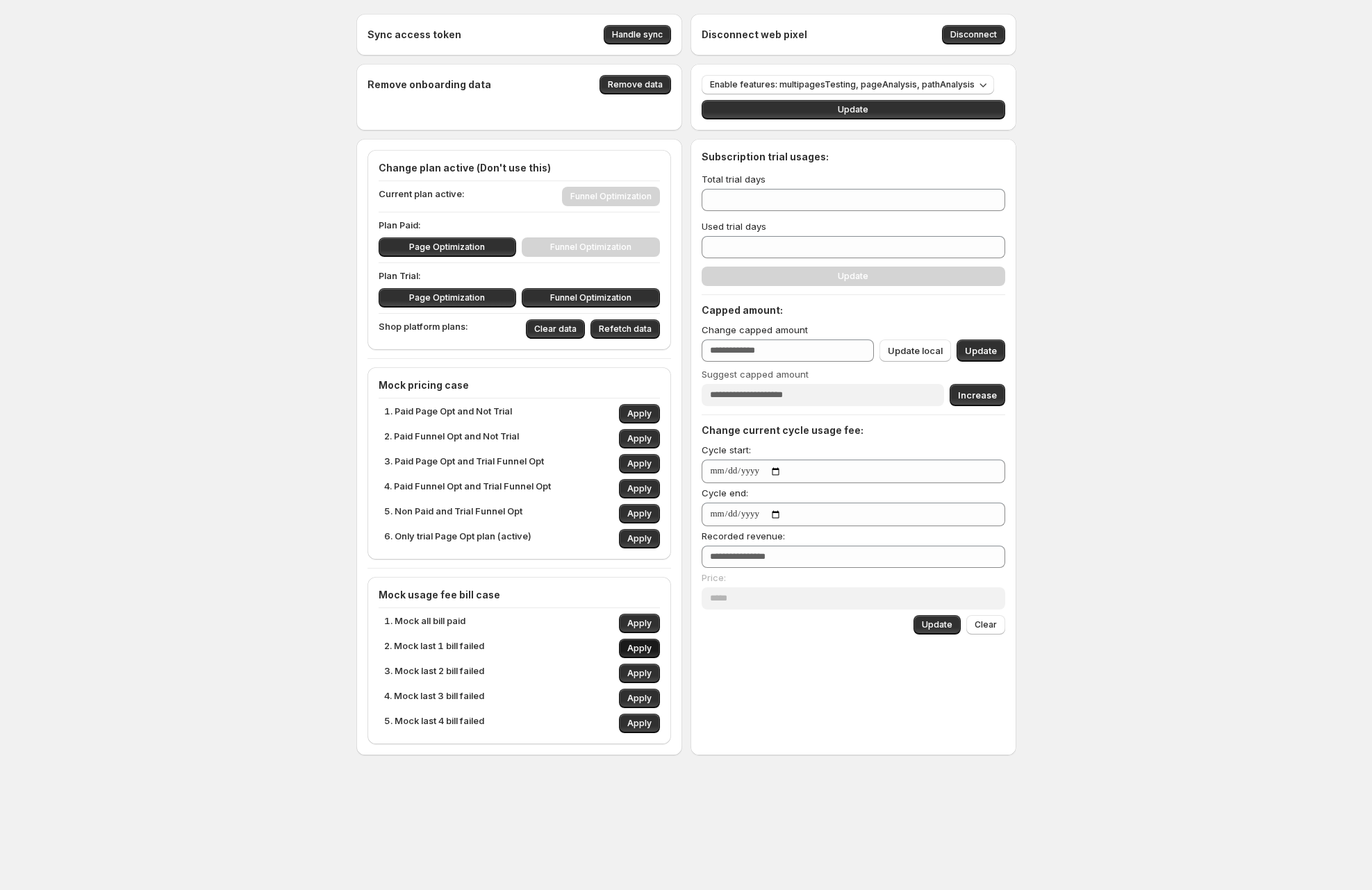
click at [644, 647] on span "Apply" at bounding box center [640, 648] width 24 height 11
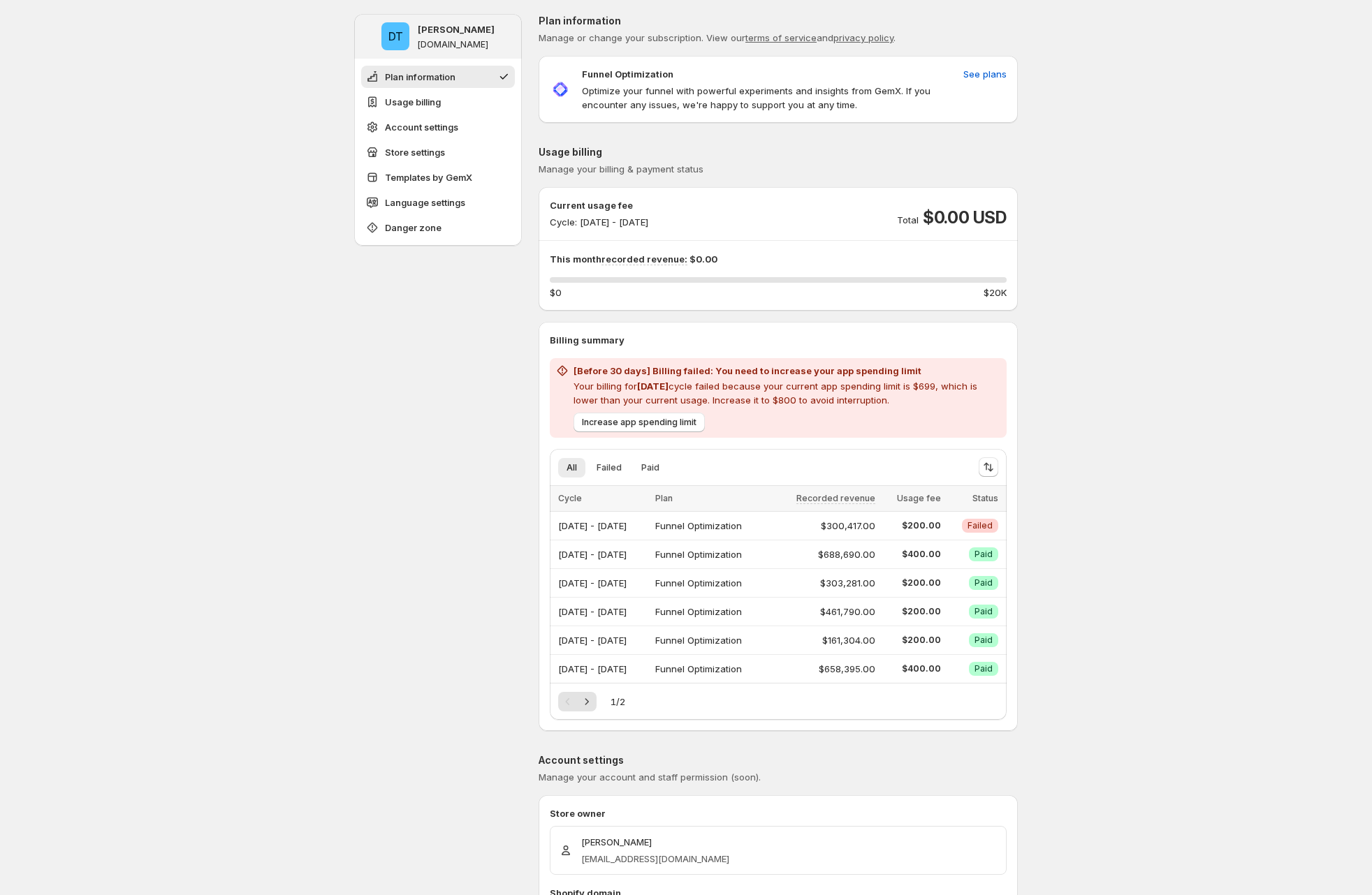
click at [623, 373] on h2 "[Before 30 days] Billing failed: You need to increase your app spending limit" at bounding box center [787, 371] width 428 height 14
click at [750, 391] on p "Your billing for Aug 2025 cycle failed because your current app spending limit …" at bounding box center [787, 393] width 428 height 28
click at [629, 372] on h2 "[Before 30 days] Billing failed: You need to increase your app spending limit" at bounding box center [787, 371] width 428 height 14
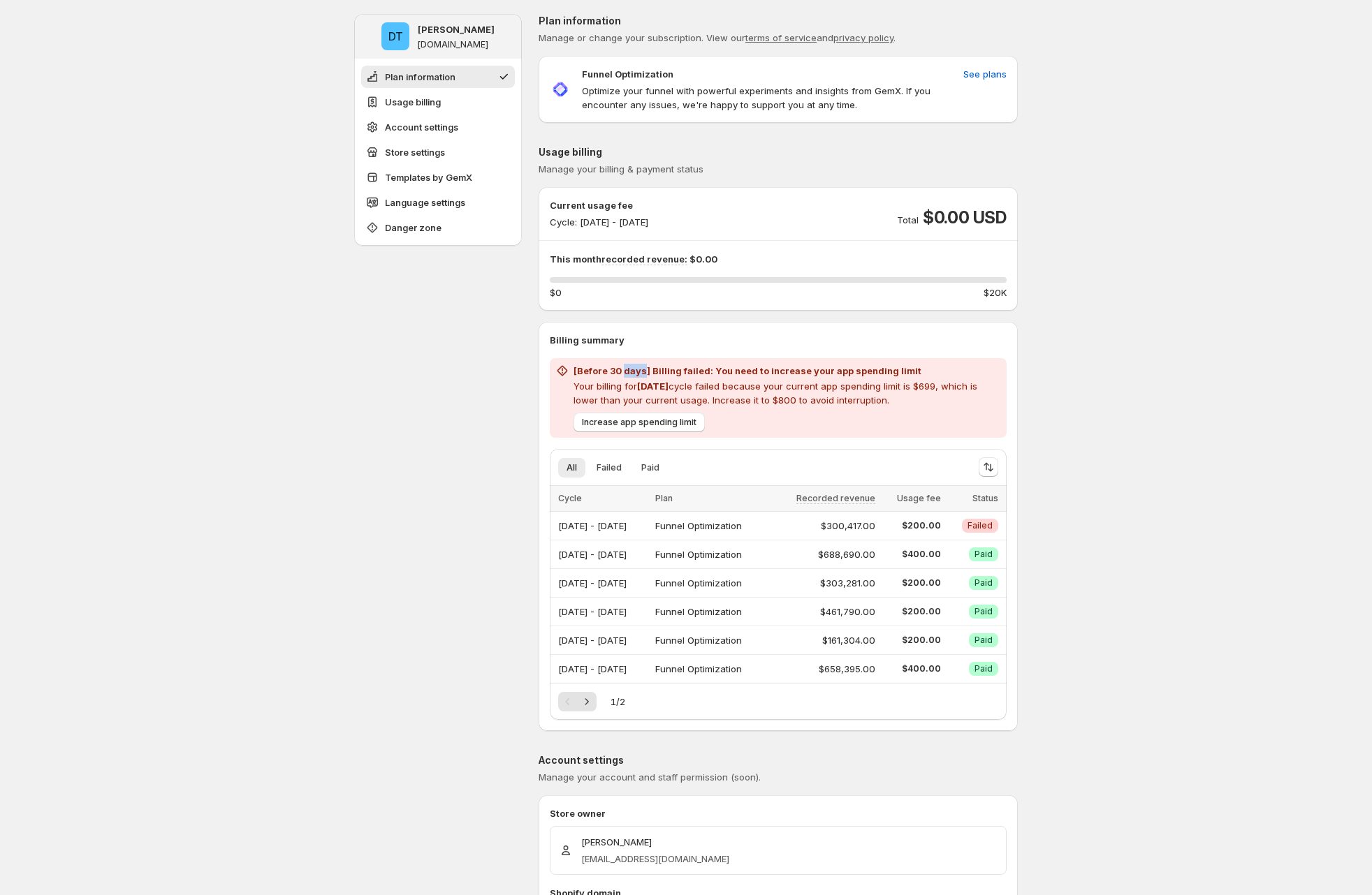
click at [629, 372] on h2 "[Before 30 days] Billing failed: You need to increase your app spending limit" at bounding box center [787, 371] width 428 height 14
click at [620, 377] on div at bounding box center [620, 377] width 0 height 0
click at [709, 365] on h2 "[Before 30 days] Billing failed: You need to increase your app spending limit" at bounding box center [787, 371] width 428 height 14
click at [944, 387] on p "Your billing for Aug 2025 cycle failed because your current app spending limit …" at bounding box center [787, 393] width 428 height 28
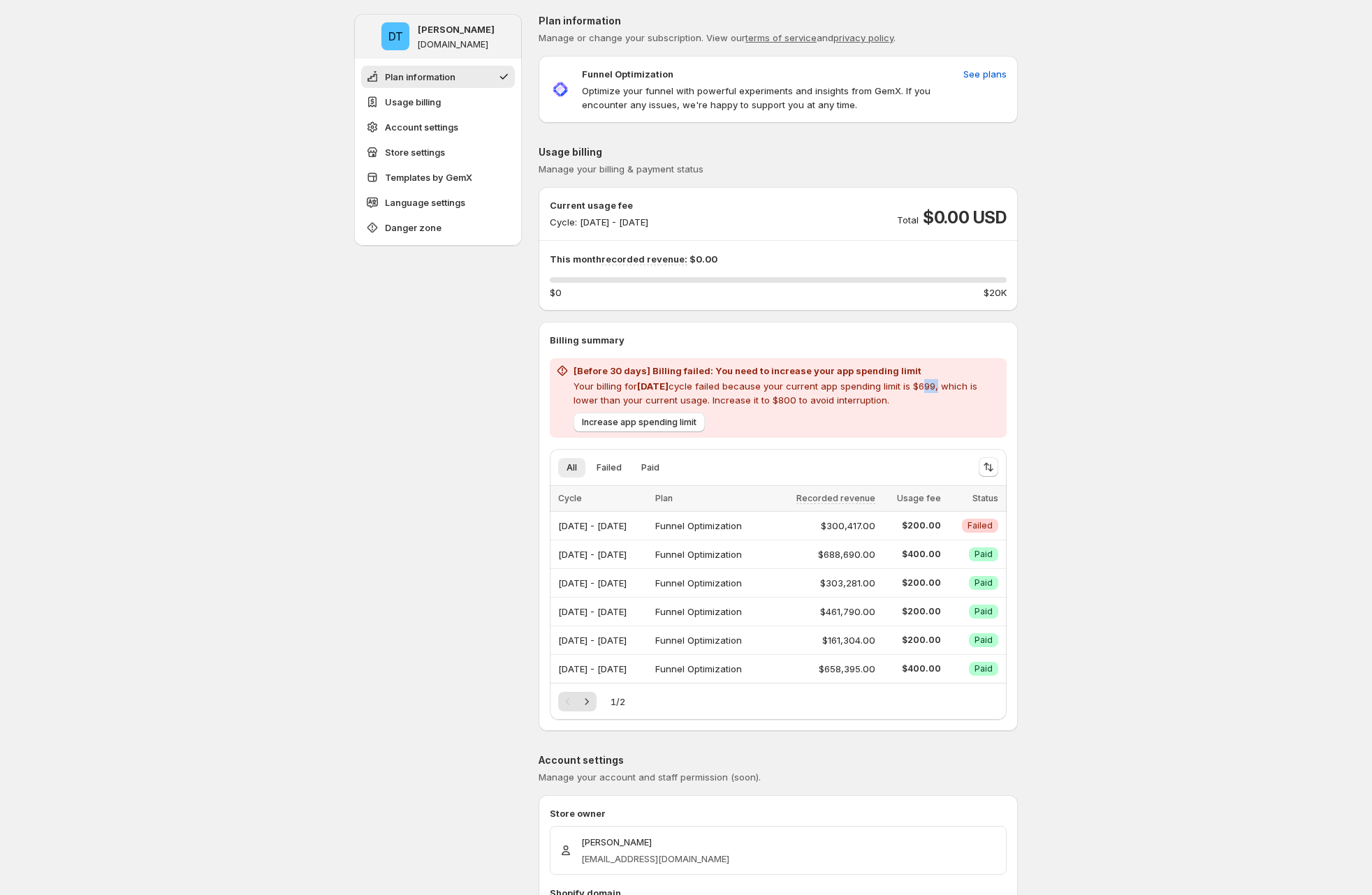
click at [944, 387] on p "Your billing for Aug 2025 cycle failed because your current app spending limit …" at bounding box center [787, 393] width 428 height 28
click at [936, 383] on p "Your billing for Aug 2025 cycle failed because your current app spending limit …" at bounding box center [787, 393] width 428 height 28
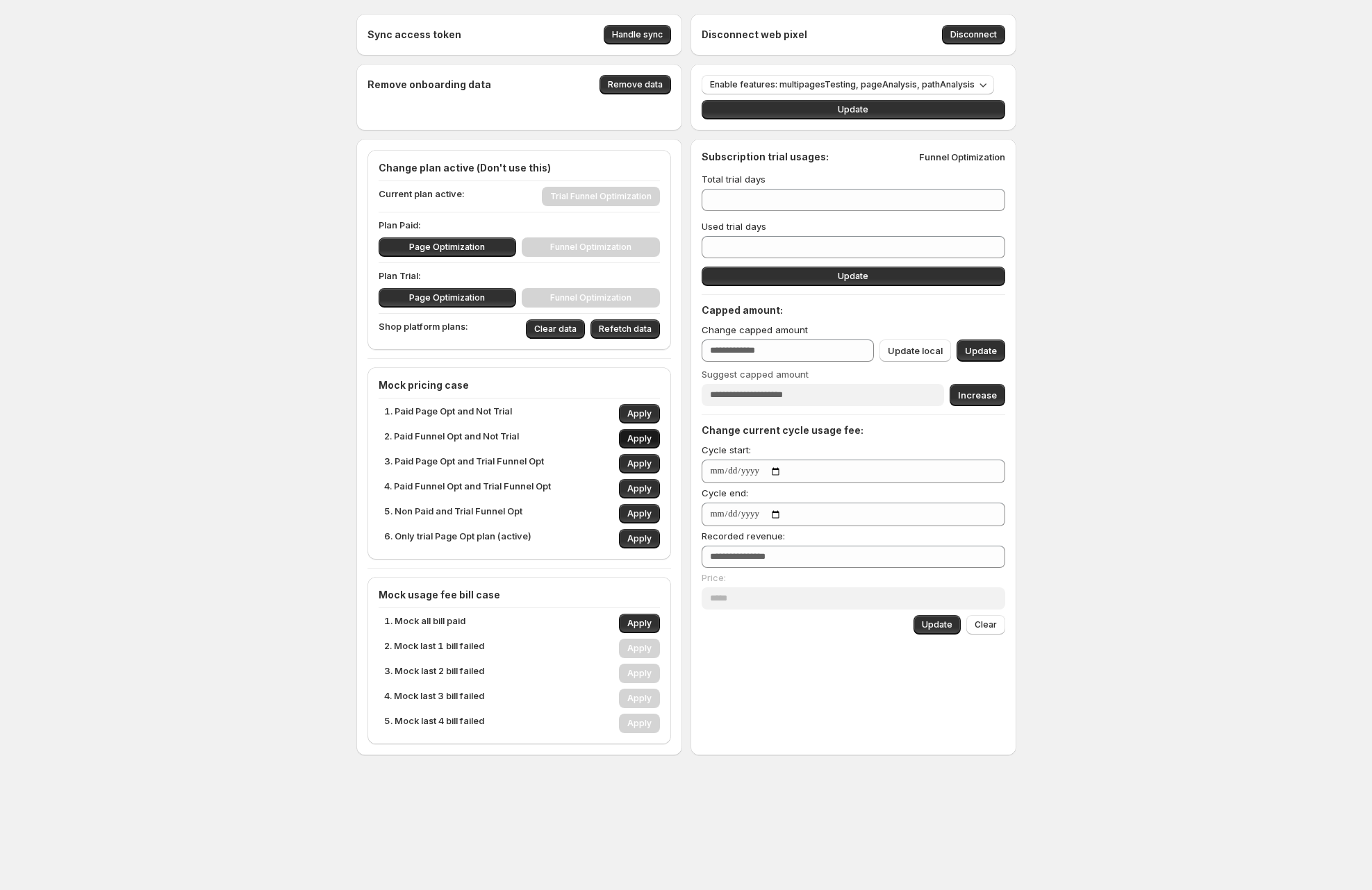
click at [641, 440] on span "Apply" at bounding box center [640, 439] width 24 height 11
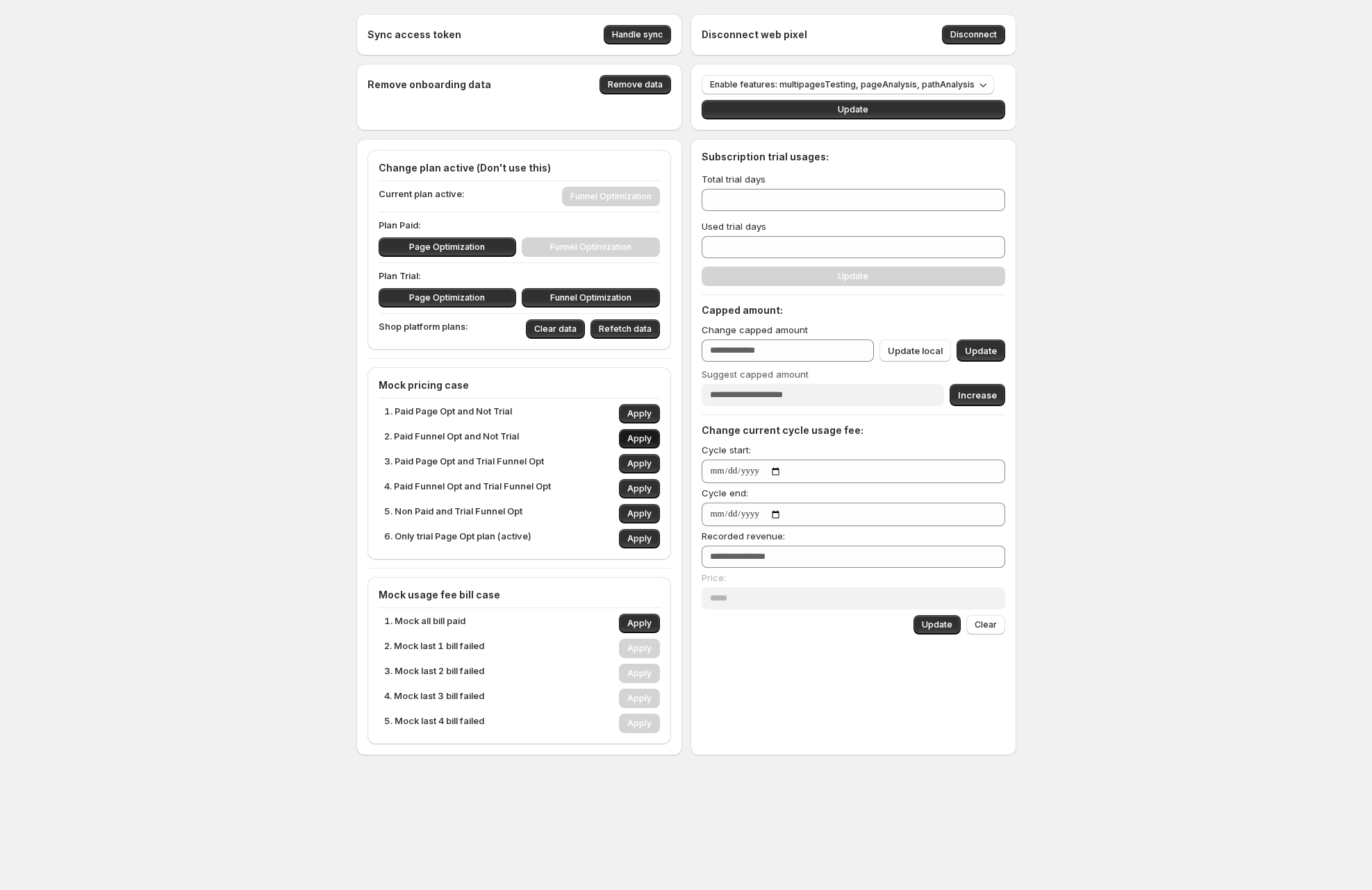
click at [641, 440] on span "Apply" at bounding box center [640, 439] width 24 height 11
click at [638, 434] on span "Apply" at bounding box center [640, 439] width 24 height 11
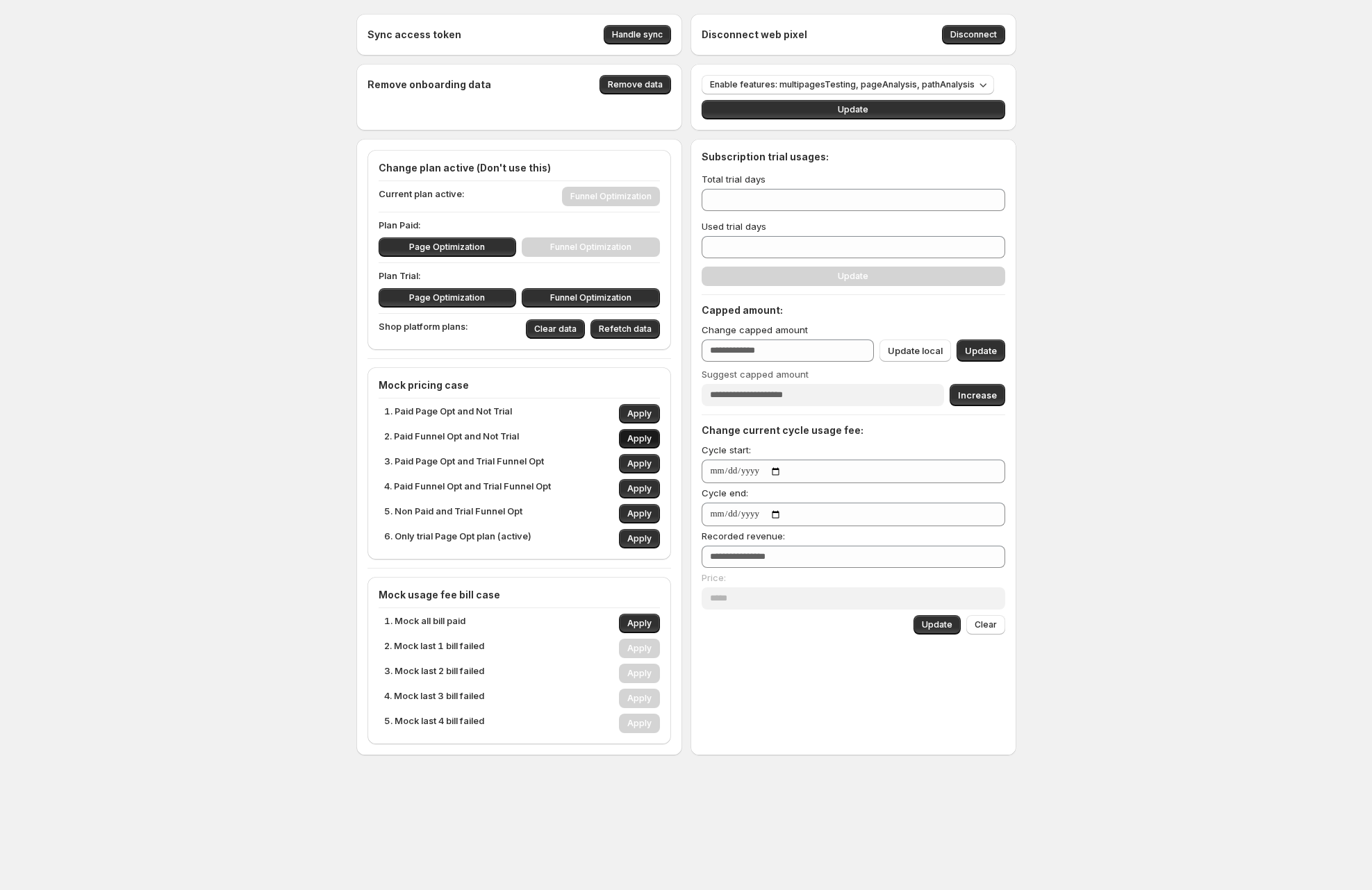
click at [638, 434] on span "Apply" at bounding box center [640, 439] width 24 height 11
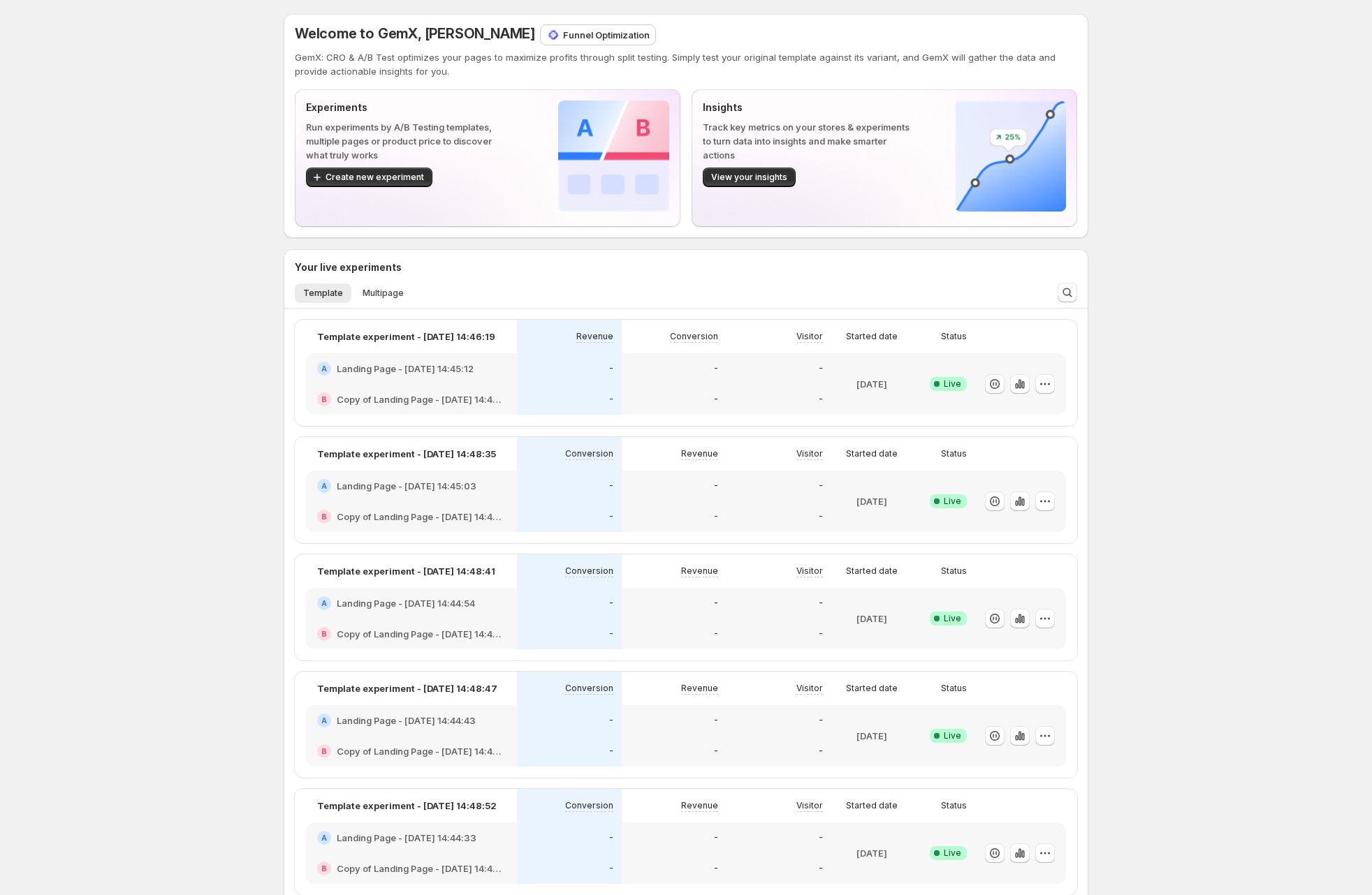
click at [398, 129] on p "Run experiments by A/B Testing templates, multiple pages or product price to di…" at bounding box center [409, 140] width 207 height 42
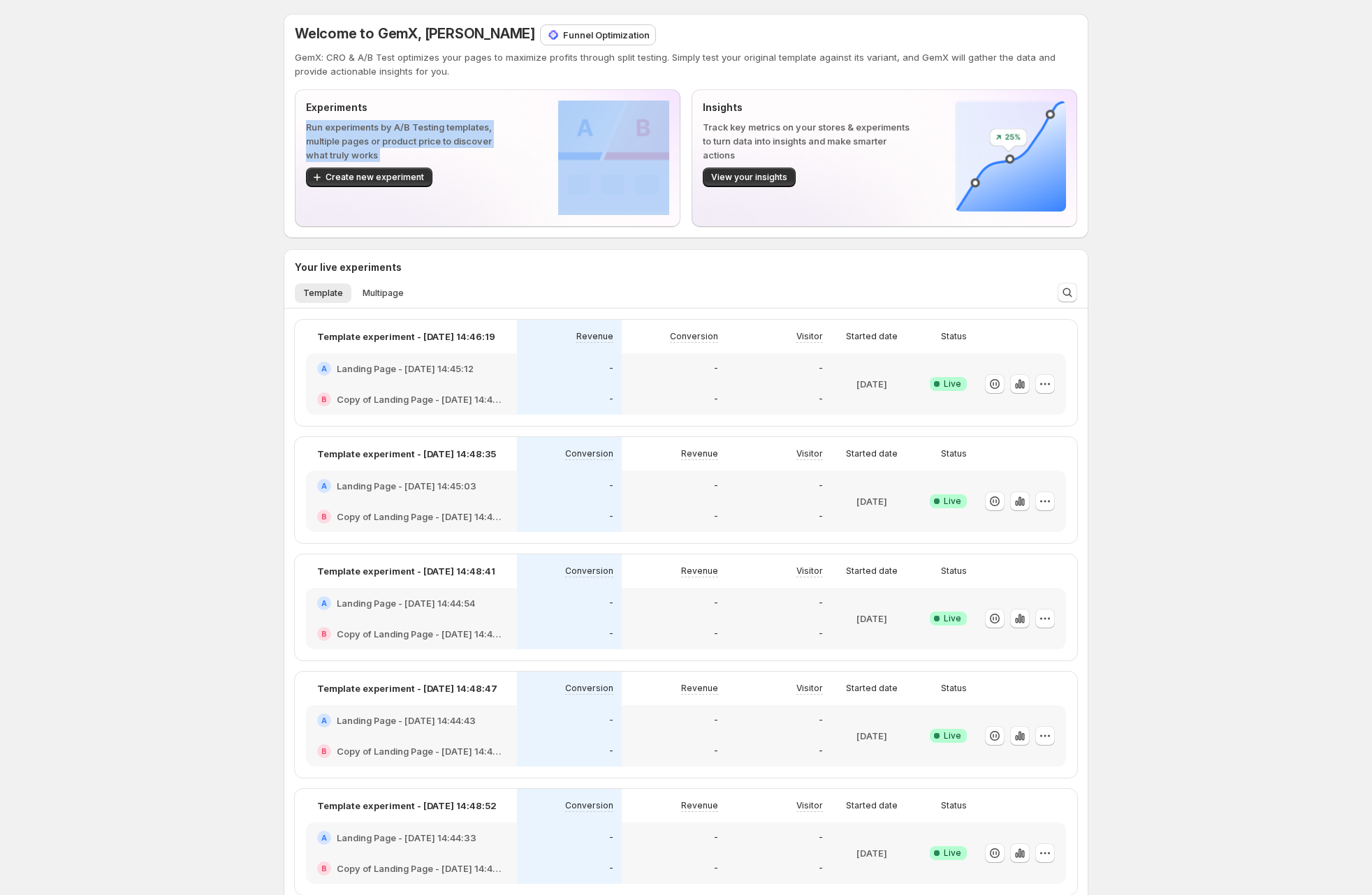
click at [398, 129] on p "Run experiments by A/B Testing templates, multiple pages or product price to di…" at bounding box center [409, 140] width 207 height 42
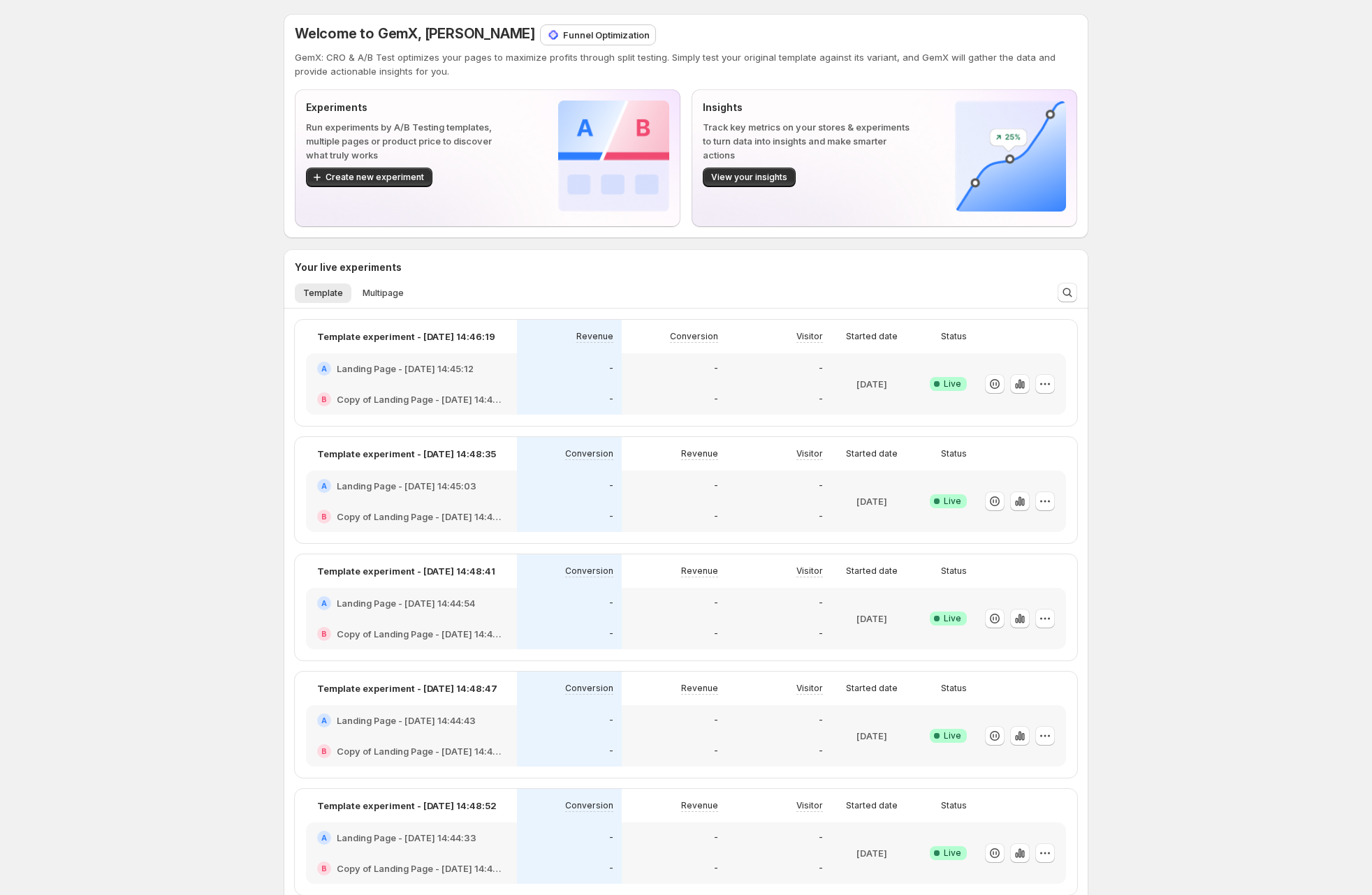
click at [774, 134] on p "Track key metrics on your stores & experiments to turn data into insights and m…" at bounding box center [806, 140] width 207 height 42
click at [765, 134] on div at bounding box center [765, 134] width 0 height 0
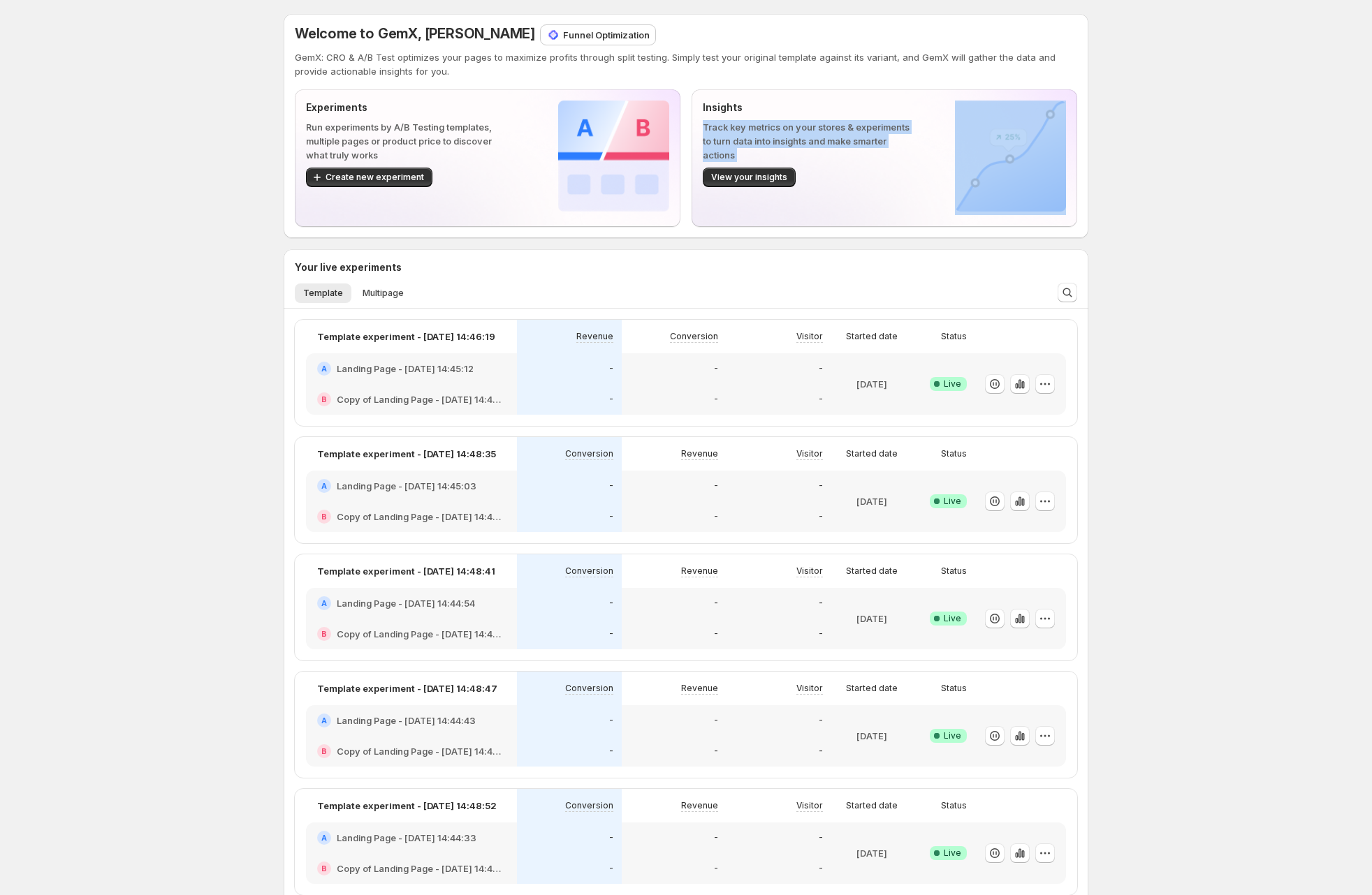
click at [774, 134] on p "Track key metrics on your stores & experiments to turn data into insights and m…" at bounding box center [806, 140] width 207 height 42
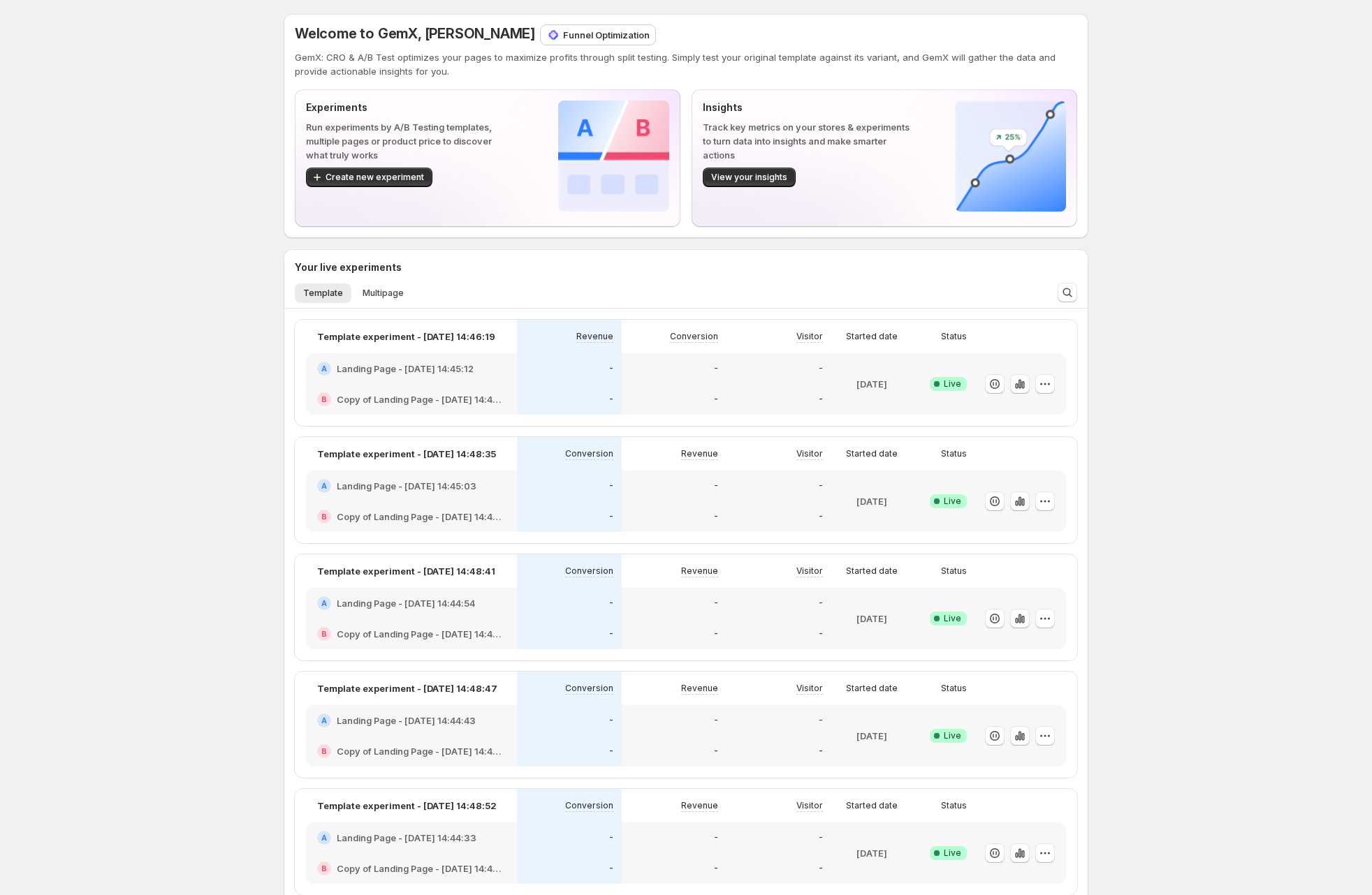
click at [1138, 173] on div "Welcome to GemX, [PERSON_NAME] Funnel Optimization GemX: CRO & A/B Test optimiz…" at bounding box center [686, 662] width 1372 height 1326
click at [760, 183] on button "View your insights" at bounding box center [749, 177] width 93 height 19
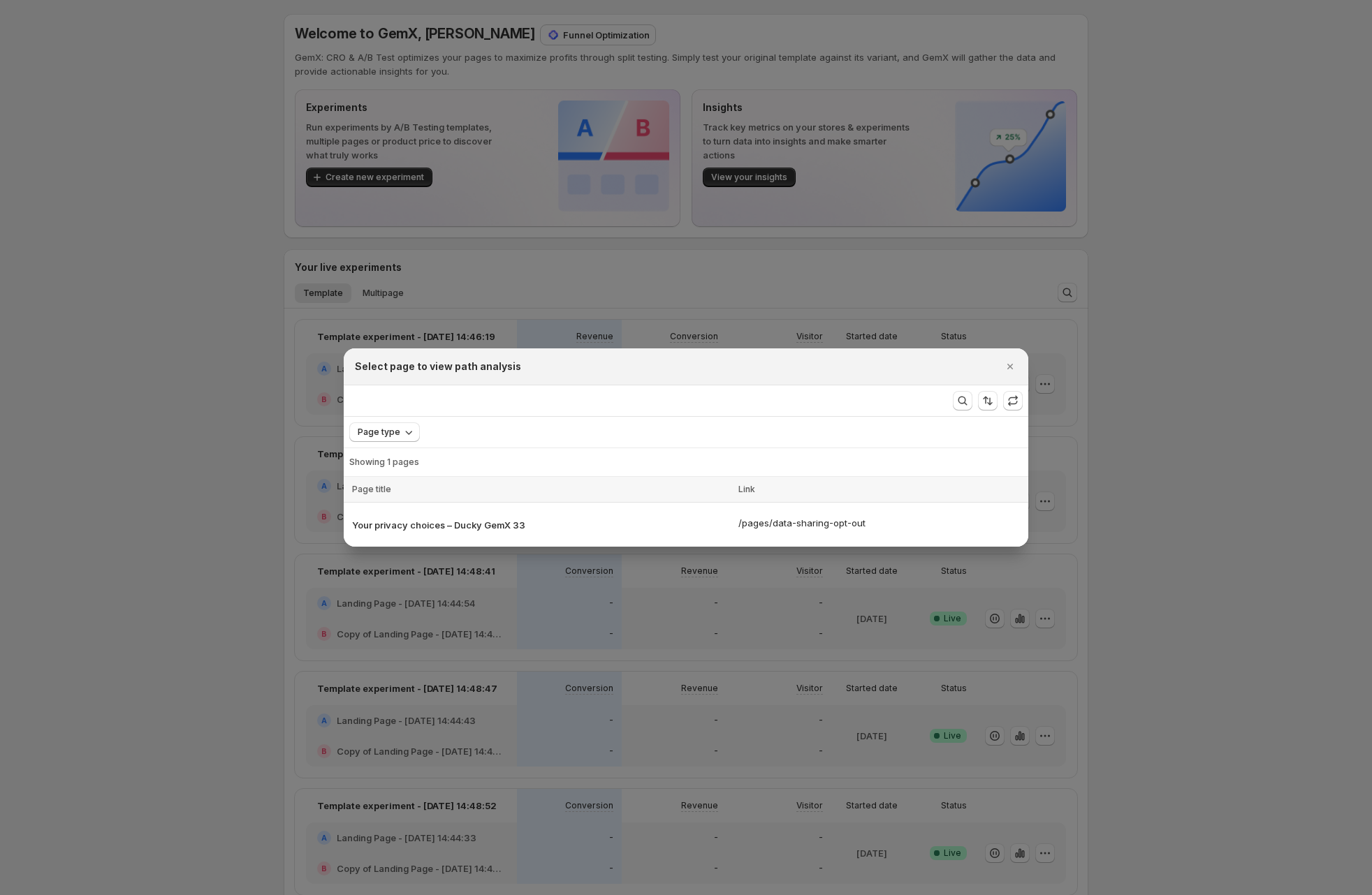
click at [851, 404] on div "More views" at bounding box center [643, 401] width 598 height 31
click at [438, 367] on h2 "Select page to view path analysis" at bounding box center [438, 367] width 167 height 14
click at [709, 285] on div at bounding box center [686, 448] width 1372 height 895
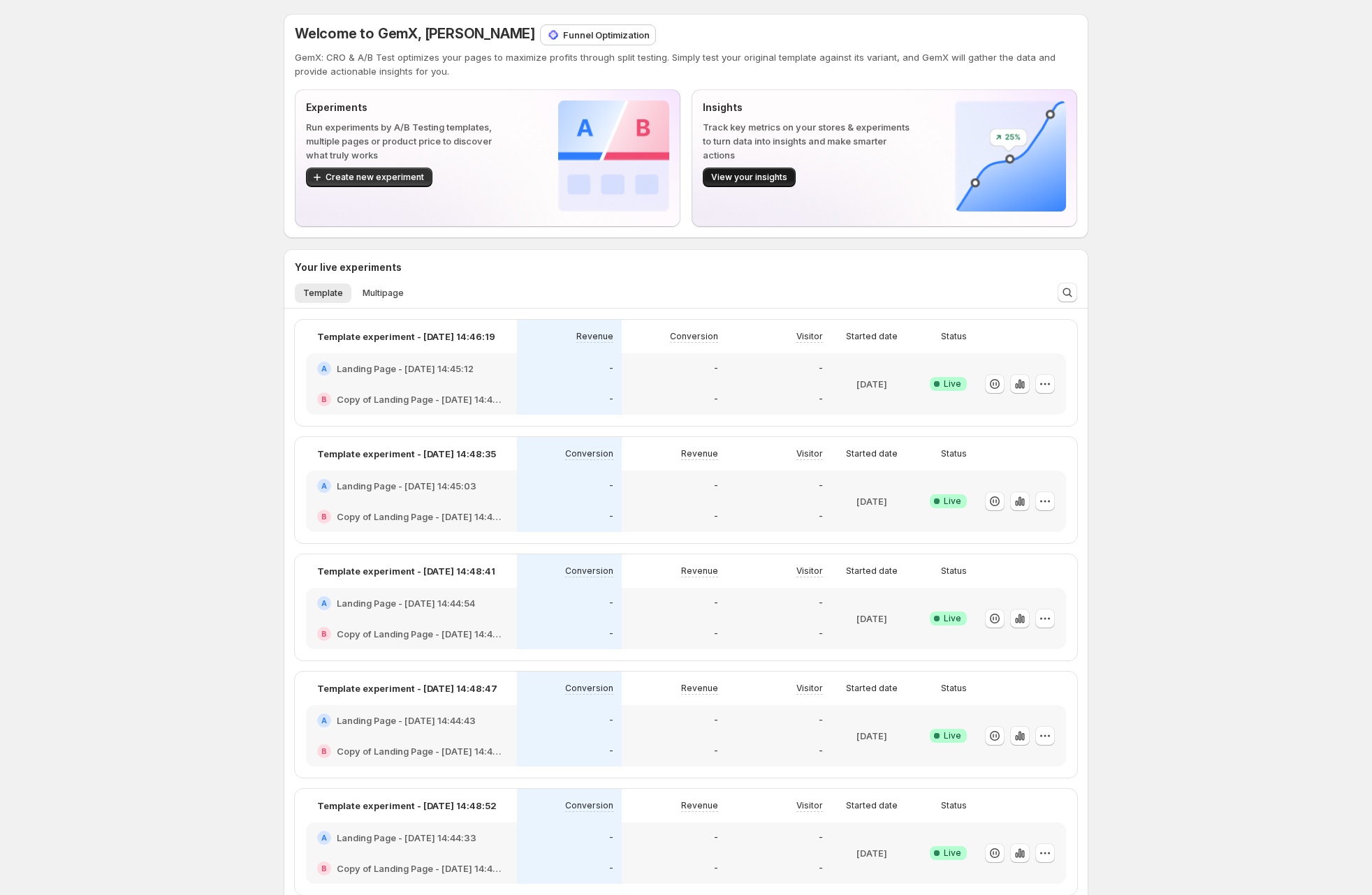
click at [738, 186] on button "View your insights" at bounding box center [749, 177] width 93 height 19
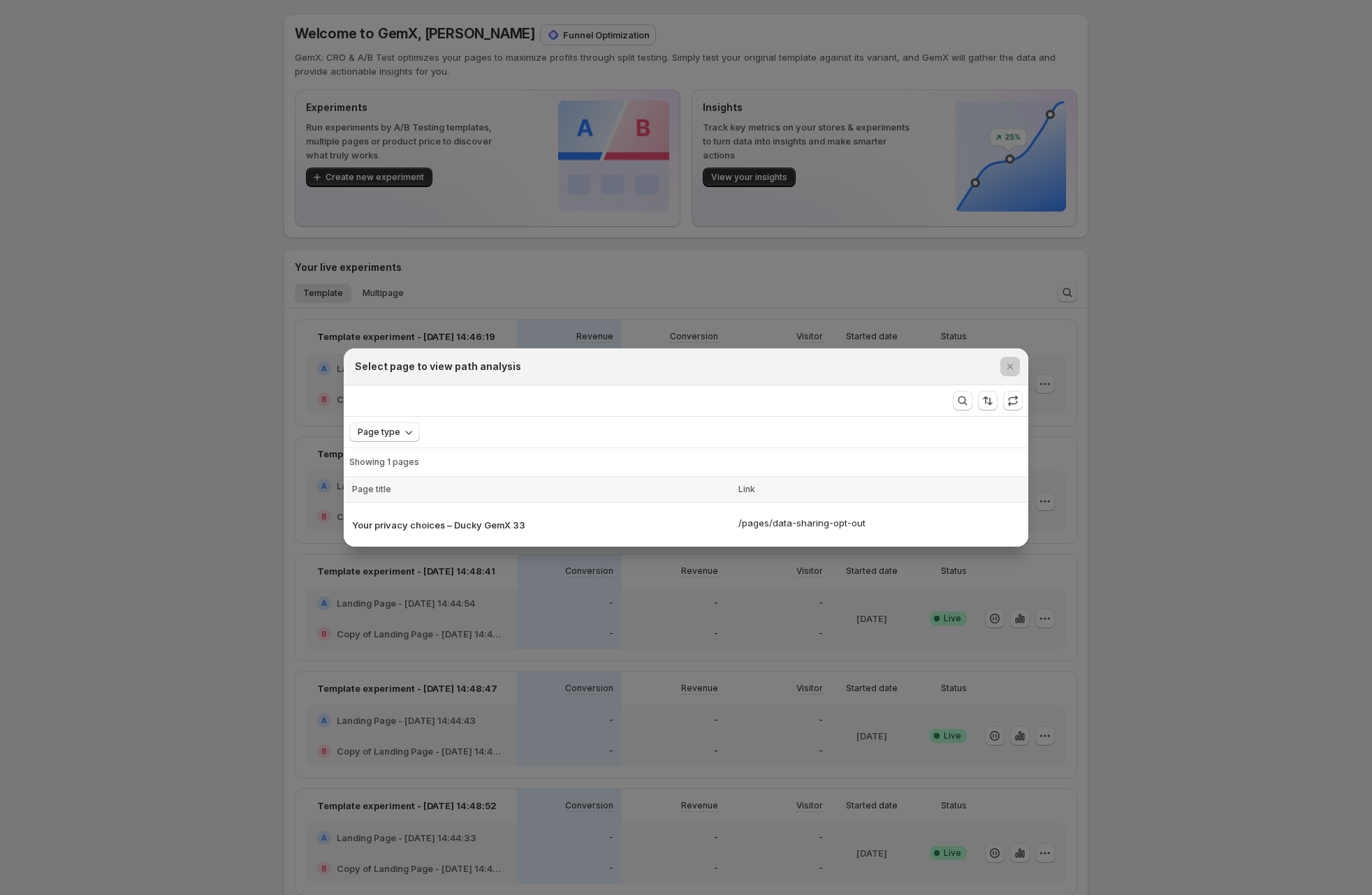
click at [632, 200] on div at bounding box center [686, 448] width 1372 height 895
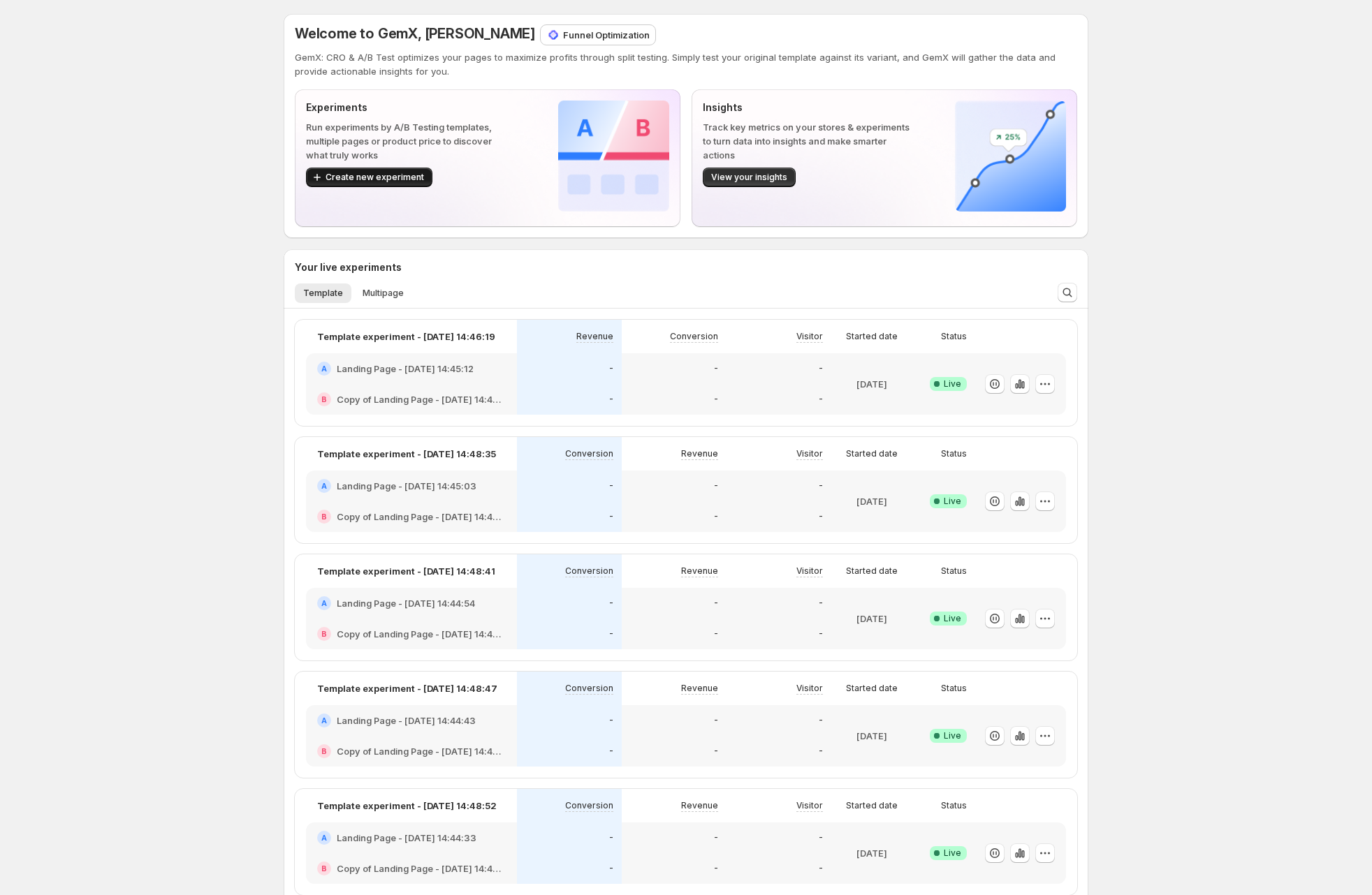
click at [417, 177] on span "Create new experiment" at bounding box center [375, 177] width 98 height 12
click at [70, 288] on div "Welcome to GemX, [PERSON_NAME] Funnel Optimization GemX: CRO & A/B Test optimiz…" at bounding box center [686, 662] width 1372 height 1326
click at [104, 454] on div "Welcome to GemX, [PERSON_NAME] Funnel Optimization GemX: CRO & A/B Test optimiz…" at bounding box center [686, 662] width 1372 height 1326
